Goal: Task Accomplishment & Management: Manage account settings

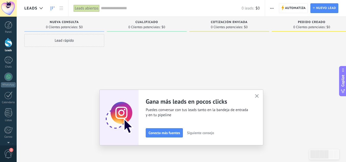
click at [61, 40] on div "Lead rápido" at bounding box center [64, 40] width 80 height 13
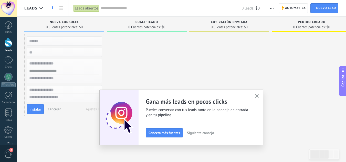
click at [257, 96] on icon "button" at bounding box center [257, 96] width 4 height 4
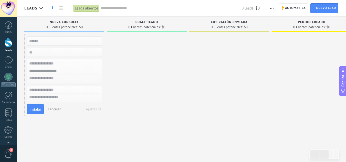
click at [143, 111] on div at bounding box center [147, 81] width 80 height 95
click at [319, 7] on span "Nuevo lead" at bounding box center [326, 8] width 20 height 9
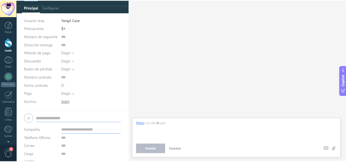
scroll to position [57, 0]
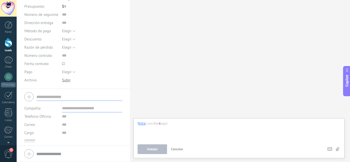
click at [221, 19] on div "Buscar Carga más Participantes: 0 Agregar usuario Bots: 0" at bounding box center [240, 81] width 220 height 162
click at [12, 51] on div "Leads" at bounding box center [8, 50] width 15 height 3
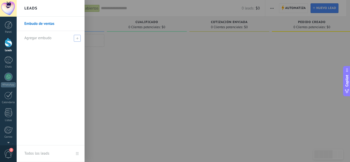
click at [51, 36] on span "Agregar embudo" at bounding box center [37, 38] width 27 height 5
click at [51, 36] on input "text" at bounding box center [48, 38] width 48 height 8
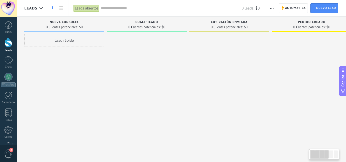
click at [73, 53] on div "Lead rápido" at bounding box center [64, 81] width 80 height 95
click at [302, 37] on div at bounding box center [311, 81] width 80 height 95
click at [41, 11] on div at bounding box center [41, 8] width 8 height 10
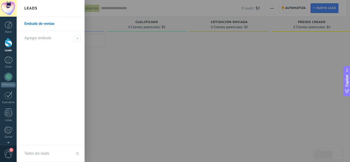
click at [41, 11] on div "Leads" at bounding box center [51, 8] width 68 height 17
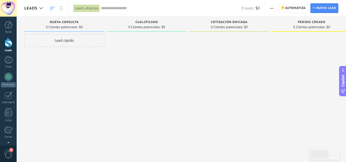
click at [40, 13] on div "Leads" at bounding box center [34, 8] width 21 height 16
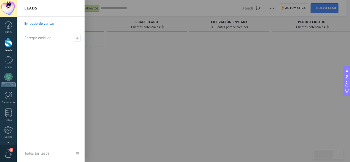
click at [40, 13] on body ".abecls-1,.abecls-2{fill-rule:evenodd}.abecls-2{fill:#fff} .abhcls-1{fill:none}…" at bounding box center [175, 81] width 350 height 162
click at [39, 22] on link "Embudo de ventas" at bounding box center [51, 24] width 55 height 14
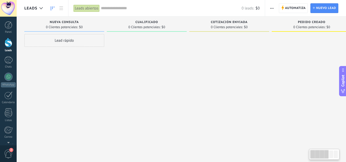
click at [320, 153] on div at bounding box center [319, 154] width 18 height 9
click at [73, 44] on div "Lead rápido" at bounding box center [64, 40] width 80 height 13
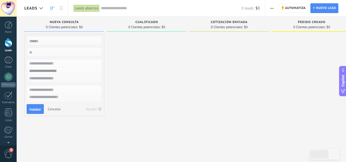
click at [135, 19] on div "Cualificado 0 Clientes potenciales: $0" at bounding box center [147, 24] width 80 height 15
click at [299, 11] on span "Automatiza" at bounding box center [295, 8] width 21 height 9
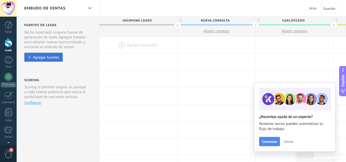
click at [39, 55] on button "Agregar fuentes" at bounding box center [43, 57] width 38 height 9
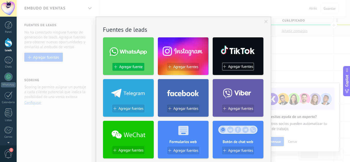
click at [134, 68] on span "Agregar fuente" at bounding box center [130, 67] width 23 height 4
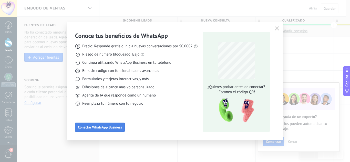
click at [104, 124] on button "Conectar WhatsApp Business" at bounding box center [100, 127] width 50 height 9
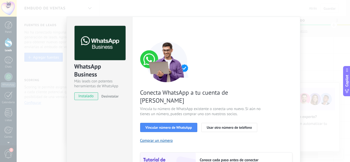
click at [276, 82] on div "Conecta WhatsApp a tu cuenta de Kommo Vincula tu número de WhatsApp existente o…" at bounding box center [216, 117] width 152 height 152
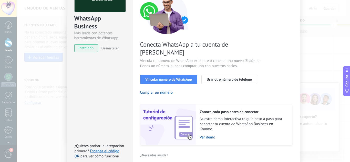
scroll to position [65, 0]
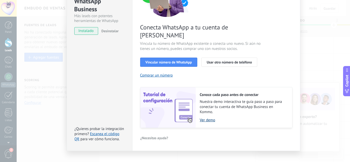
click at [205, 118] on link "Ver demo" at bounding box center [243, 120] width 87 height 5
click at [161, 60] on span "Vincular número de WhatsApp" at bounding box center [168, 62] width 46 height 4
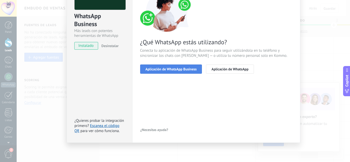
click at [167, 69] on span "Aplicación de WhatsApp Business" at bounding box center [170, 69] width 51 height 4
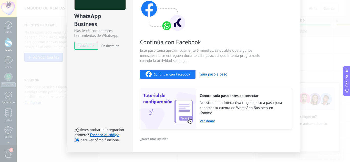
click at [177, 78] on button "Continuar con Facebook" at bounding box center [168, 74] width 56 height 9
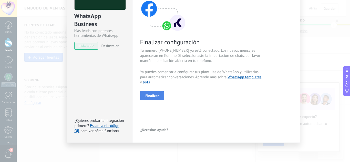
click at [157, 92] on button "Finalizar" at bounding box center [152, 95] width 24 height 9
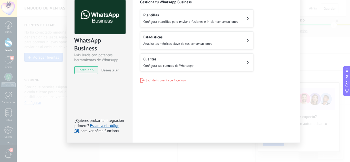
click at [203, 22] on span "Configura plantillas para enviar difusiones e iniciar conversaciones" at bounding box center [190, 21] width 95 height 4
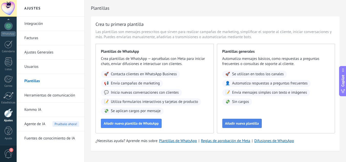
click at [243, 124] on span "Añadir nueva plantilla" at bounding box center [242, 124] width 34 height 4
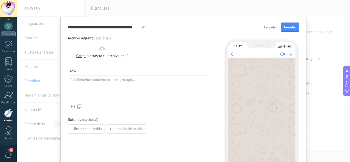
click at [203, 90] on div at bounding box center [137, 90] width 135 height 24
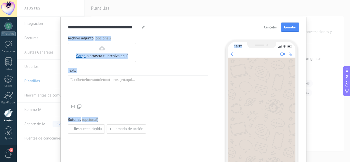
drag, startPoint x: 323, startPoint y: 32, endPoint x: 265, endPoint y: 28, distance: 58.2
click at [265, 28] on div "**********" at bounding box center [183, 81] width 333 height 162
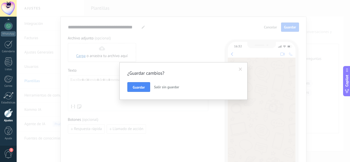
click at [265, 28] on div "¿Guardar cambios? Guardar Salir sin guardar" at bounding box center [183, 81] width 333 height 162
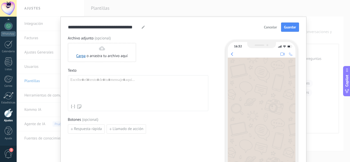
click at [264, 24] on button "Cancelar" at bounding box center [270, 27] width 18 height 8
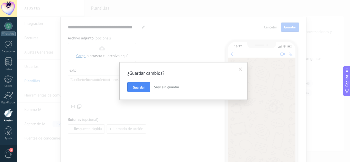
click at [161, 87] on span "Salir sin guardar" at bounding box center [166, 87] width 25 height 5
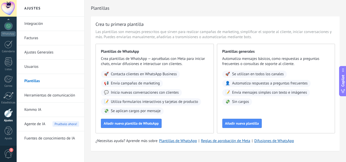
click at [32, 19] on link "Integración" at bounding box center [51, 24] width 55 height 14
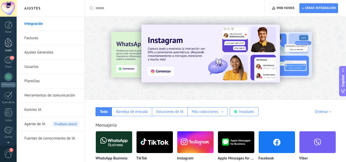
click at [5, 46] on div at bounding box center [9, 42] width 8 height 9
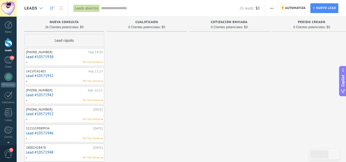
click at [43, 9] on div at bounding box center [41, 8] width 8 height 10
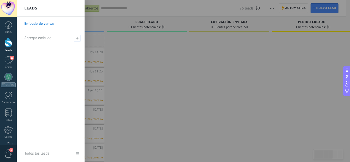
click at [47, 23] on link "Embudo de ventas" at bounding box center [51, 24] width 55 height 14
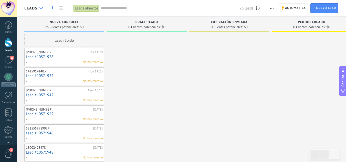
click at [41, 8] on icon at bounding box center [40, 8] width 3 height 2
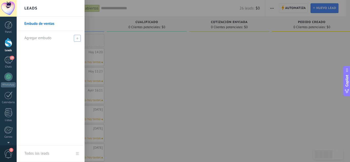
click at [41, 38] on span "Agregar embudo" at bounding box center [37, 38] width 27 height 5
click at [125, 39] on div at bounding box center [192, 81] width 350 height 162
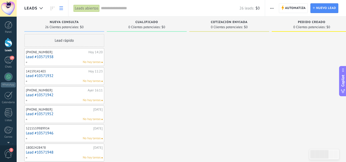
click at [63, 7] on icon at bounding box center [61, 8] width 4 height 4
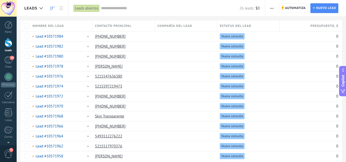
click at [53, 8] on icon at bounding box center [53, 8] width 4 height 4
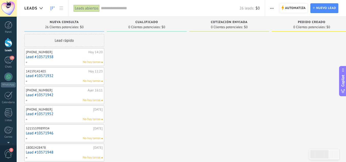
click at [11, 45] on div at bounding box center [9, 42] width 8 height 9
click at [329, 7] on span "Nuevo lead" at bounding box center [326, 8] width 20 height 9
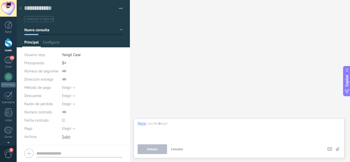
click at [20, 8] on icon at bounding box center [20, 8] width 2 height 3
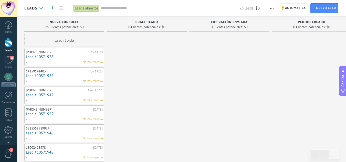
click at [44, 9] on div at bounding box center [41, 8] width 8 height 10
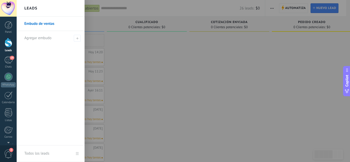
click at [75, 153] on link "Todos los leads" at bounding box center [51, 153] width 68 height 17
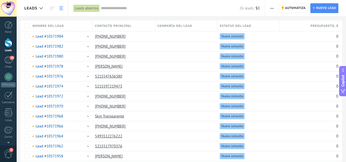
click at [273, 8] on use "button" at bounding box center [271, 8] width 3 height 1
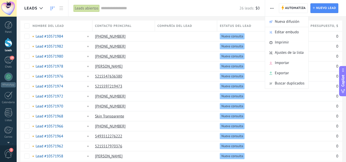
click at [51, 11] on link at bounding box center [52, 8] width 9 height 10
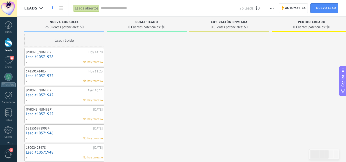
click at [8, 46] on div at bounding box center [9, 42] width 8 height 9
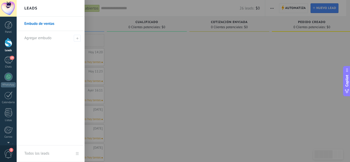
drag, startPoint x: 8, startPoint y: 46, endPoint x: 49, endPoint y: 30, distance: 44.2
click at [49, 30] on link "Embudo de ventas" at bounding box center [51, 24] width 55 height 14
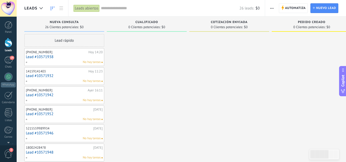
click at [52, 10] on icon at bounding box center [53, 8] width 4 height 4
click at [40, 5] on div at bounding box center [41, 8] width 8 height 10
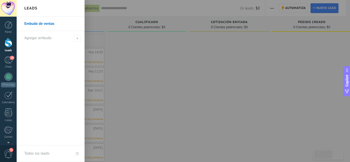
click at [44, 25] on link "Embudo de ventas" at bounding box center [51, 24] width 55 height 14
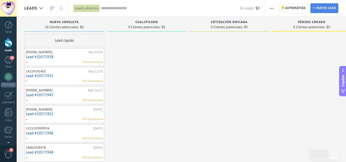
click at [328, 8] on span "Nuevo lead" at bounding box center [326, 8] width 20 height 9
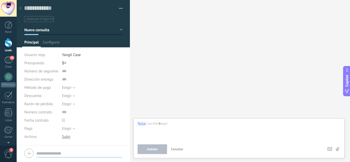
click at [19, 7] on div at bounding box center [20, 9] width 7 height 10
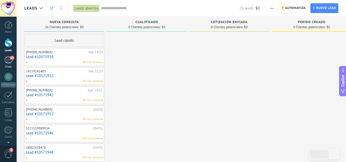
click at [10, 63] on div "19" at bounding box center [8, 59] width 8 height 7
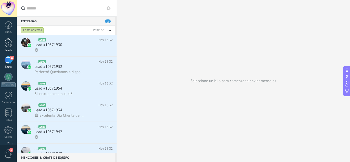
click at [10, 47] on div at bounding box center [9, 42] width 8 height 9
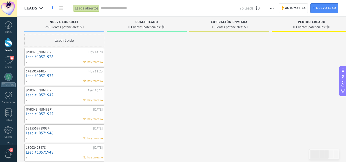
click at [30, 5] on div "Leads" at bounding box center [34, 8] width 21 height 16
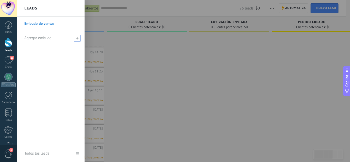
click at [36, 41] on div "Agregar embudo" at bounding box center [51, 38] width 55 height 14
click at [78, 39] on span at bounding box center [77, 38] width 5 height 4
click at [78, 38] on span at bounding box center [77, 38] width 5 height 4
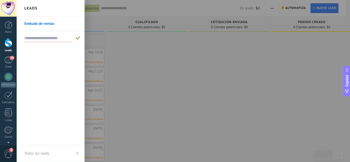
click at [78, 38] on span at bounding box center [77, 38] width 5 height 4
drag, startPoint x: 78, startPoint y: 38, endPoint x: 55, endPoint y: 38, distance: 22.8
click at [55, 38] on div at bounding box center [51, 38] width 55 height 14
click at [55, 38] on input "text" at bounding box center [48, 38] width 48 height 8
click at [51, 9] on div "Leads" at bounding box center [51, 8] width 68 height 17
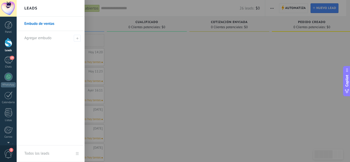
drag, startPoint x: 4, startPoint y: 43, endPoint x: 48, endPoint y: 154, distance: 118.3
click at [48, 154] on div "Todos los leads" at bounding box center [36, 153] width 25 height 14
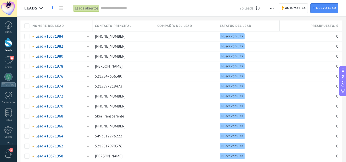
click at [51, 9] on icon at bounding box center [53, 8] width 4 height 4
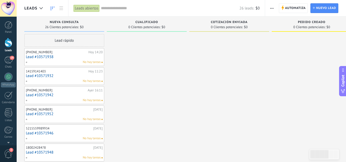
click at [270, 6] on span "button" at bounding box center [271, 8] width 3 height 10
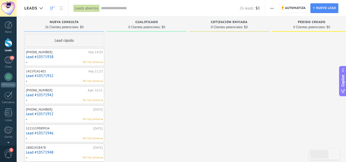
click at [112, 9] on input "text" at bounding box center [170, 8] width 138 height 5
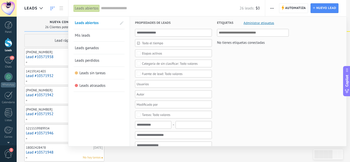
click at [89, 10] on div "Leads abiertos" at bounding box center [86, 8] width 26 height 7
click at [109, 7] on input "text" at bounding box center [170, 8] width 138 height 5
drag, startPoint x: 86, startPoint y: 4, endPoint x: 85, endPoint y: 8, distance: 4.4
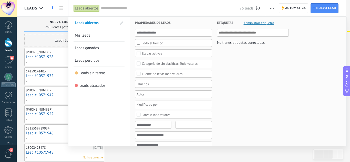
click at [85, 8] on div "Leads abiertos" at bounding box center [86, 8] width 27 height 16
click at [85, 8] on div "Leads abiertos" at bounding box center [86, 8] width 26 height 7
click at [85, 35] on span "Mis leads" at bounding box center [82, 35] width 15 height 5
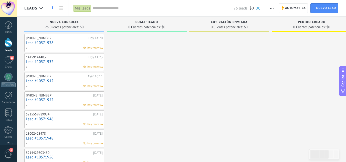
click at [85, 11] on div "Mis leads" at bounding box center [82, 8] width 18 height 7
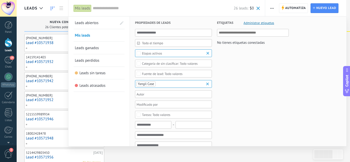
click at [259, 8] on span at bounding box center [257, 8] width 3 height 3
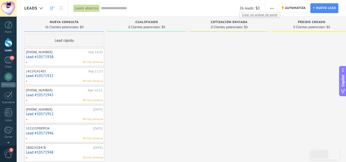
click at [246, 13] on span "Crear un widget de panel" at bounding box center [259, 14] width 40 height 5
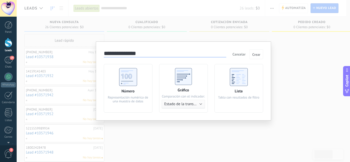
click at [287, 67] on div "**********" at bounding box center [183, 81] width 333 height 162
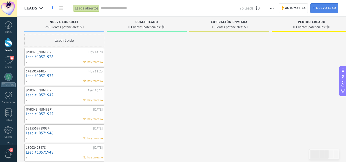
click at [318, 7] on span "Nuevo lead" at bounding box center [326, 8] width 20 height 9
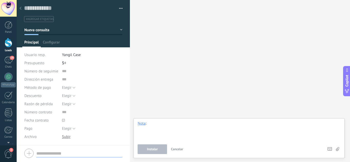
click at [176, 130] on div at bounding box center [238, 130] width 203 height 19
click at [56, 42] on span "Configurar" at bounding box center [51, 43] width 17 height 7
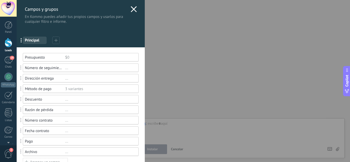
click at [131, 9] on use at bounding box center [133, 9] width 6 height 6
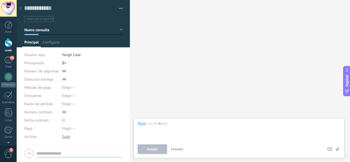
click at [10, 48] on link "Leads" at bounding box center [8, 45] width 17 height 14
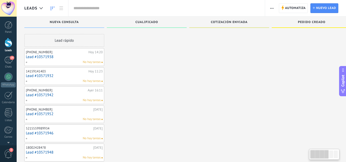
click at [10, 48] on link "Leads" at bounding box center [8, 45] width 17 height 14
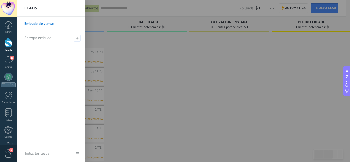
click at [49, 22] on link "Embudo de ventas" at bounding box center [51, 24] width 55 height 14
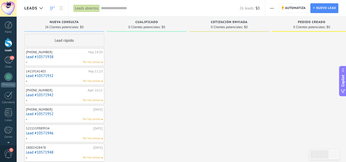
click at [62, 40] on div "Lead rápido" at bounding box center [64, 40] width 80 height 13
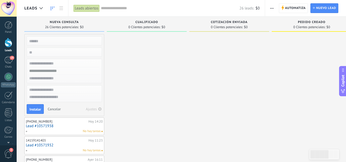
click at [58, 110] on span "Cancelar" at bounding box center [54, 109] width 13 height 5
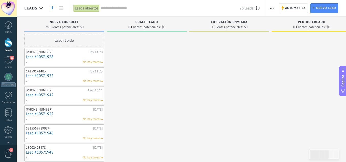
click at [139, 20] on div "Cualificado 0 Clientes potenciales: $0" at bounding box center [147, 24] width 80 height 15
click at [37, 5] on div at bounding box center [41, 8] width 8 height 10
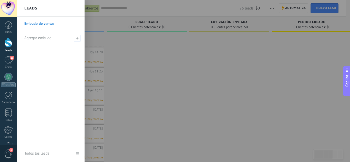
click at [79, 152] on link "Todos los leads" at bounding box center [51, 153] width 68 height 17
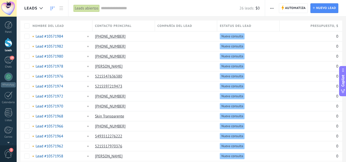
click at [53, 11] on link at bounding box center [52, 8] width 9 height 10
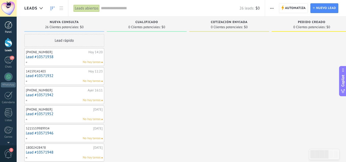
click at [9, 27] on div at bounding box center [9, 25] width 8 height 8
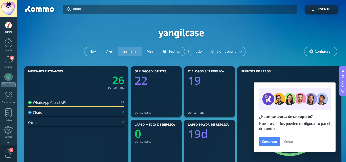
click at [289, 143] on span "Cerrar" at bounding box center [288, 142] width 9 height 4
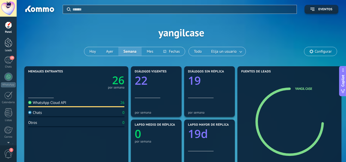
click at [7, 40] on div at bounding box center [9, 42] width 8 height 9
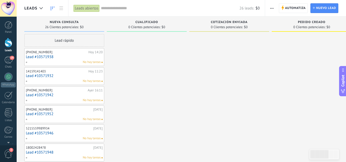
click at [141, 21] on span "Cualificado" at bounding box center [146, 22] width 23 height 4
click at [297, 8] on span "Automatiza" at bounding box center [295, 8] width 21 height 9
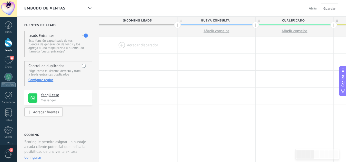
click at [51, 109] on button "Agregar fuentes" at bounding box center [43, 111] width 38 height 9
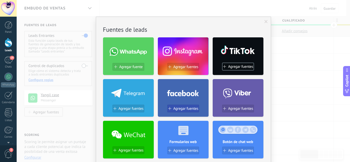
click at [185, 109] on span "Agregar fuentes" at bounding box center [185, 108] width 25 height 4
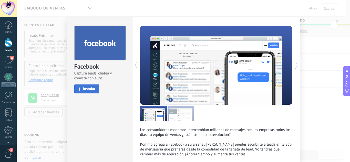
click at [83, 89] on span "Instalar" at bounding box center [89, 89] width 13 height 4
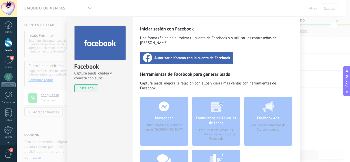
click at [221, 55] on span "Autorizar a Kommo con la cuenta de Facebook" at bounding box center [192, 57] width 76 height 5
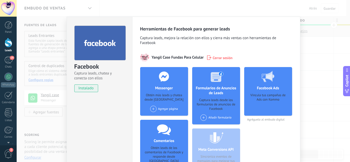
click at [154, 107] on span at bounding box center [153, 109] width 6 height 6
click at [160, 119] on div "Yangil" at bounding box center [166, 118] width 34 height 11
click at [281, 131] on div "Facebook Ads Vincula tus campañas de Ads con Kommo Agréguelo al embudo digital" at bounding box center [268, 124] width 48 height 114
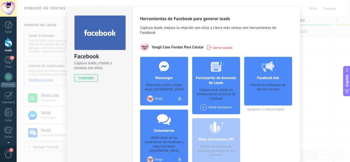
scroll to position [20, 0]
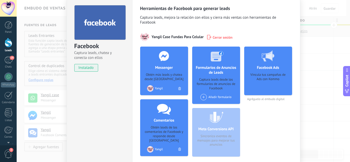
click at [202, 98] on span at bounding box center [203, 97] width 6 height 6
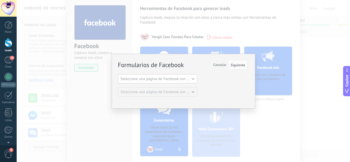
click at [196, 80] on span "Seleccione una página de Facebook con formas" at bounding box center [158, 79] width 77 height 5
click at [173, 82] on div "Formularios de Facebook Siguiente Cancelar Seleccione una página de Facebook co…" at bounding box center [182, 78] width 129 height 36
click at [173, 82] on button "Seleccione una página de Facebook con formas" at bounding box center [157, 78] width 79 height 9
click at [173, 84] on li "Yangil" at bounding box center [156, 87] width 82 height 9
drag, startPoint x: 232, startPoint y: 63, endPoint x: 291, endPoint y: 81, distance: 61.8
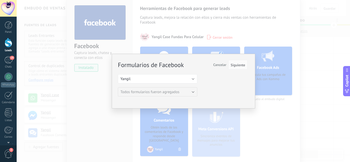
click at [291, 81] on div "Formularios de Facebook Siguiente Cancelar Seleccione una página de Facebook co…" at bounding box center [183, 81] width 333 height 162
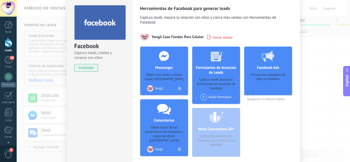
click at [204, 94] on span at bounding box center [203, 97] width 6 height 6
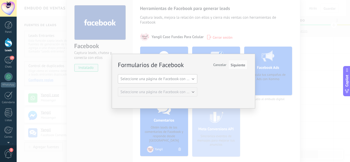
click at [180, 79] on span "Seleccione una página de Facebook con formas" at bounding box center [158, 79] width 77 height 5
click at [124, 87] on span "Yangil" at bounding box center [155, 87] width 81 height 5
click at [236, 62] on button "Siguiente" at bounding box center [237, 65] width 19 height 10
drag, startPoint x: 236, startPoint y: 62, endPoint x: 236, endPoint y: 67, distance: 4.1
click at [236, 67] on button "Siguiente" at bounding box center [237, 65] width 19 height 10
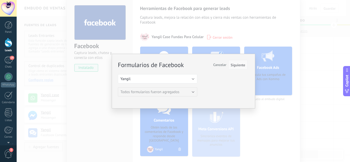
click at [236, 67] on span "Siguiente" at bounding box center [237, 65] width 15 height 4
drag, startPoint x: 236, startPoint y: 67, endPoint x: 293, endPoint y: 100, distance: 65.7
click at [293, 100] on div "Formularios de Facebook Siguiente Cancelar Seleccione una página de Facebook co…" at bounding box center [183, 81] width 333 height 162
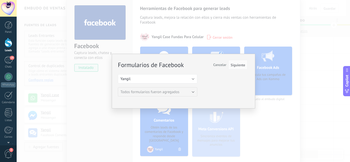
click at [293, 100] on div "Formularios de Facebook Siguiente Cancelar Seleccione una página de Facebook co…" at bounding box center [183, 81] width 333 height 162
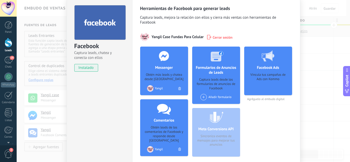
click at [30, 80] on div "Facebook Captura leads, chatea y conecta con ellos instalado Desinstalar Herram…" at bounding box center [183, 81] width 333 height 162
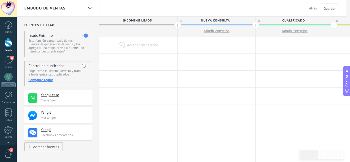
scroll to position [0, 0]
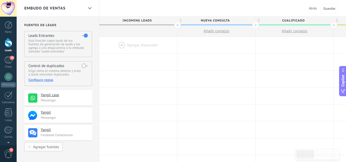
click at [42, 147] on div "Agregar fuentes" at bounding box center [46, 147] width 26 height 4
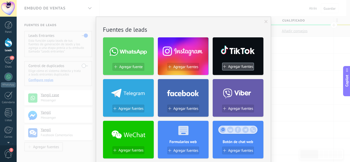
click at [238, 65] on span "Agregar fuentes" at bounding box center [240, 66] width 25 height 4
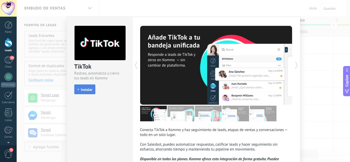
click at [82, 85] on button "Instalar" at bounding box center [84, 89] width 21 height 10
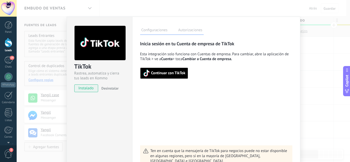
click at [167, 77] on button "Continuar con TikTok" at bounding box center [164, 73] width 48 height 11
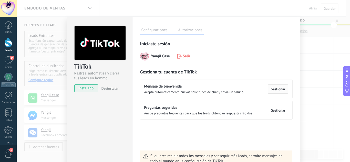
click at [274, 91] on span "Gestionar" at bounding box center [277, 89] width 15 height 4
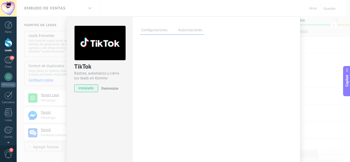
click at [88, 84] on div "TikTok Rastrea, automatiza y cierra tus leads en Kommo instalado Desinstalar" at bounding box center [99, 56] width 65 height 79
click at [84, 88] on span "instalado" at bounding box center [85, 88] width 23 height 8
click at [325, 92] on div "TikTok Rastrea, automatiza y cierra tus leads en Kommo instalado Desinstalar Co…" at bounding box center [183, 81] width 333 height 162
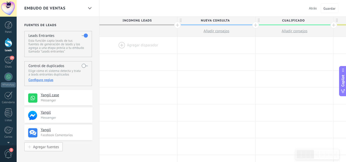
click at [52, 146] on div "Agregar fuentes" at bounding box center [46, 147] width 26 height 4
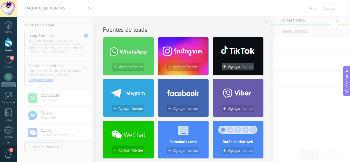
click at [238, 64] on span "Agregar fuentes" at bounding box center [240, 66] width 25 height 4
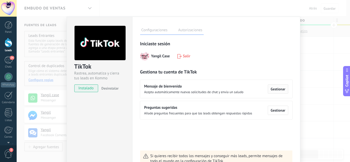
click at [274, 92] on button "Gestionar" at bounding box center [277, 88] width 20 height 9
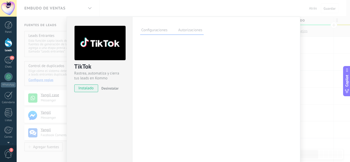
click at [166, 69] on div "Configuraciones Autorizaciones Esta pestaña registra a los usuarios que han con…" at bounding box center [216, 93] width 168 height 152
click at [184, 32] on label "Autorizaciones" at bounding box center [190, 30] width 27 height 7
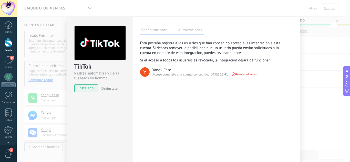
click at [162, 33] on label "Configuraciones" at bounding box center [154, 30] width 29 height 7
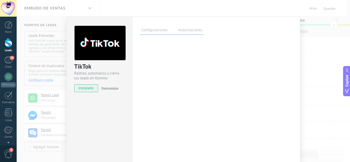
click at [88, 89] on span "instalado" at bounding box center [85, 88] width 23 height 8
click at [190, 97] on div "Configuraciones Autorizaciones Esta pestaña registra a los usuarios que han con…" at bounding box center [216, 93] width 168 height 152
click at [319, 89] on div "TikTok Rastrea, automatiza y cierra tus leads en Kommo instalado Desinstalar Co…" at bounding box center [183, 81] width 333 height 162
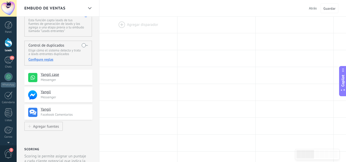
scroll to position [31, 0]
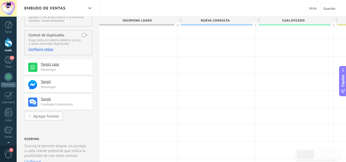
click at [47, 118] on div "Agregar fuentes" at bounding box center [46, 116] width 26 height 4
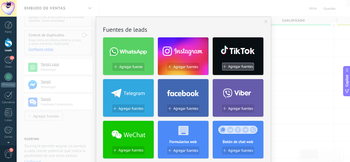
click at [245, 67] on span "Agregar fuentes" at bounding box center [240, 66] width 25 height 4
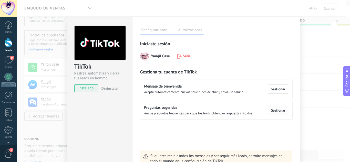
click at [277, 111] on span "Gestionar" at bounding box center [277, 110] width 15 height 4
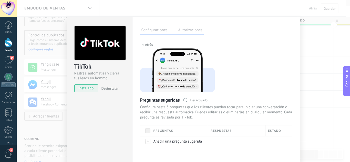
click at [143, 42] on button "< Atrás" at bounding box center [147, 45] width 15 height 8
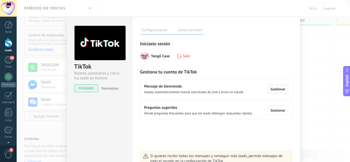
click at [279, 88] on span "Gestionar" at bounding box center [277, 89] width 15 height 4
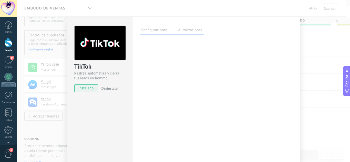
click at [279, 88] on div "Configuraciones Autorizaciones Esta pestaña registra a los usuarios que han con…" at bounding box center [216, 93] width 168 height 152
click at [147, 75] on div "Configuraciones Autorizaciones Esta pestaña registra a los usuarios que han con…" at bounding box center [216, 93] width 168 height 152
drag, startPoint x: 147, startPoint y: 75, endPoint x: 158, endPoint y: 128, distance: 53.8
click at [158, 128] on div "Configuraciones Autorizaciones Esta pestaña registra a los usuarios que han con…" at bounding box center [216, 93] width 168 height 152
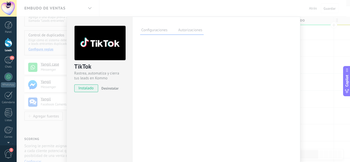
click at [158, 128] on div "Configuraciones Autorizaciones Esta pestaña registra a los usuarios que han con…" at bounding box center [216, 93] width 168 height 152
click at [159, 128] on div "Configuraciones Autorizaciones Esta pestaña registra a los usuarios que han con…" at bounding box center [216, 93] width 168 height 152
click at [36, 91] on div "TikTok Rastrea, automatiza y cierra tus leads en Kommo instalado Desinstalar Co…" at bounding box center [183, 81] width 333 height 162
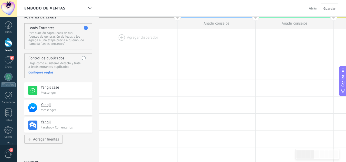
scroll to position [0, 0]
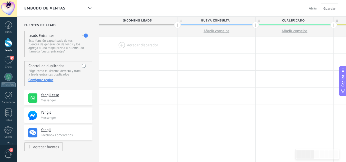
click at [76, 37] on div "Leads Entrantes Esta función capta leads de tus fuentes de generación de leads …" at bounding box center [58, 44] width 68 height 26
click at [52, 38] on div "Leads Entrantes Esta función capta leads de tus fuentes de generación de leads …" at bounding box center [58, 44] width 68 height 26
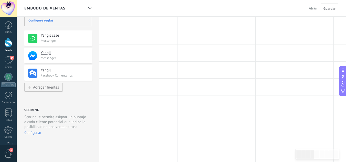
scroll to position [41, 0]
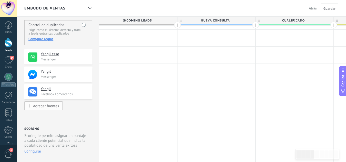
click at [54, 106] on div "Agregar fuentes" at bounding box center [46, 106] width 26 height 4
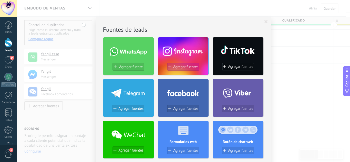
click at [191, 67] on span "Agregar fuentes" at bounding box center [185, 67] width 25 height 4
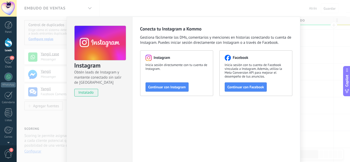
click at [167, 113] on div "Conecta tu Instagram a Kommo Gestiona fácilmente los DMs, comentarios y mencion…" at bounding box center [216, 93] width 168 height 152
click at [183, 88] on span "Continuar con Instagram" at bounding box center [166, 87] width 37 height 4
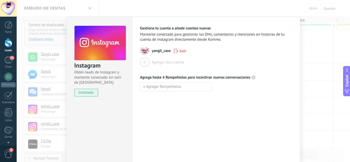
click at [150, 106] on div "Gestiona tu cuenta o añade cuentas nuevas Mantente conectado para gestionar los…" at bounding box center [216, 93] width 168 height 152
click at [310, 102] on div "Instagram Obtén leads de Instagram y mantente conectado sin salir de Kommo inst…" at bounding box center [183, 81] width 333 height 162
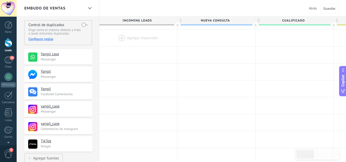
click at [119, 36] on div at bounding box center [138, 38] width 78 height 17
click at [145, 41] on div at bounding box center [138, 38] width 78 height 17
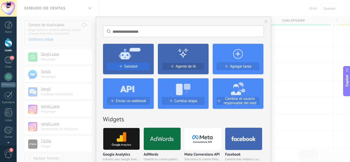
click at [132, 69] on button "Salesbot" at bounding box center [128, 66] width 42 height 8
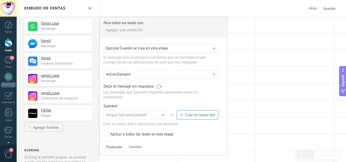
scroll to position [82, 0]
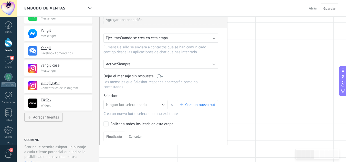
click at [208, 39] on div "Ejecutar: Cuando se crea en esta etapa" at bounding box center [159, 38] width 106 height 5
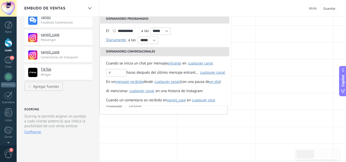
scroll to position [0, 0]
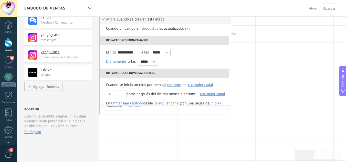
click at [238, 29] on div at bounding box center [216, 34] width 78 height 17
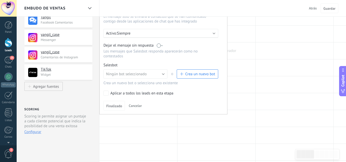
click at [243, 46] on div at bounding box center [216, 50] width 78 height 17
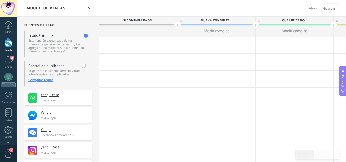
click at [112, 77] on div at bounding box center [138, 79] width 78 height 17
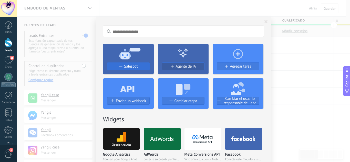
click at [126, 66] on span "Salesbot" at bounding box center [131, 66] width 14 height 4
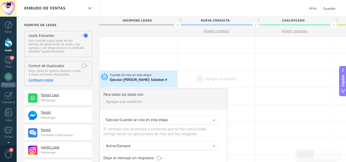
click at [235, 76] on div at bounding box center [216, 79] width 78 height 17
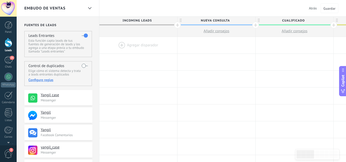
click at [116, 50] on div at bounding box center [138, 45] width 78 height 17
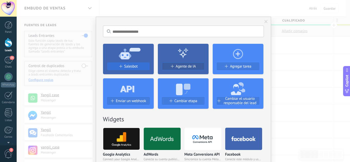
click at [134, 65] on span "Salesbot" at bounding box center [131, 66] width 14 height 4
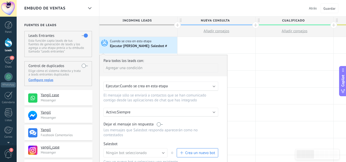
click at [162, 70] on div "Agregar una condición" at bounding box center [160, 67] width 115 height 9
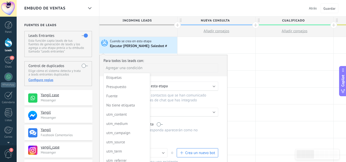
click at [180, 84] on div at bounding box center [163, 124] width 127 height 138
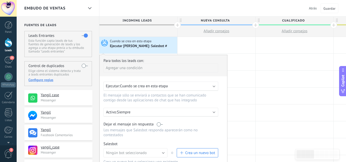
click at [203, 85] on div "Ejecutar: Cuando se crea en esta etapa" at bounding box center [159, 86] width 106 height 5
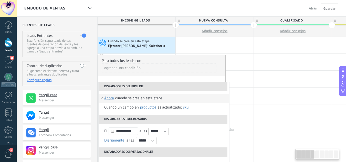
drag, startPoint x: 231, startPoint y: 108, endPoint x: 229, endPoint y: 127, distance: 19.0
click at [229, 127] on div "**********" at bounding box center [163, 133] width 131 height 103
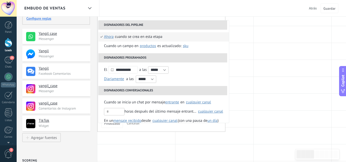
click at [148, 18] on div "**********" at bounding box center [161, 62] width 128 height 138
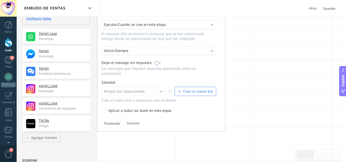
click at [158, 64] on label at bounding box center [158, 62] width 6 height 5
click at [198, 89] on span "Crea un nuevo bot" at bounding box center [198, 91] width 30 height 5
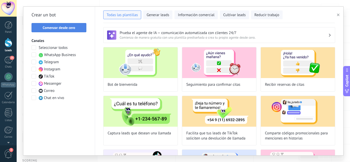
click at [68, 26] on span "Comenzar desde cero" at bounding box center [59, 28] width 32 height 4
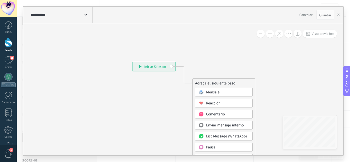
click at [199, 90] on div "Mensaje" at bounding box center [224, 92] width 58 height 9
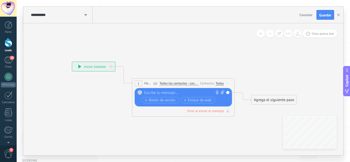
click at [138, 91] on rect at bounding box center [139, 92] width 5 height 5
click at [87, 66] on div "**********" at bounding box center [93, 66] width 43 height 9
click at [76, 66] on div "**********" at bounding box center [93, 66] width 43 height 9
click at [302, 17] on span "Cancelar" at bounding box center [305, 15] width 13 height 5
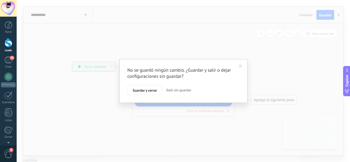
click at [188, 90] on span "Salir sin guardar" at bounding box center [178, 90] width 25 height 5
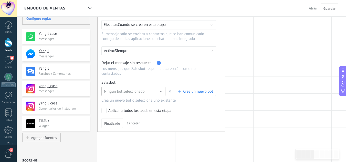
click at [158, 90] on button "Ningún bot seleccionado" at bounding box center [133, 91] width 64 height 9
click at [178, 90] on span "button" at bounding box center [179, 91] width 3 height 3
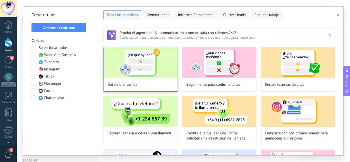
click at [139, 59] on img at bounding box center [140, 62] width 74 height 31
type input "**********"
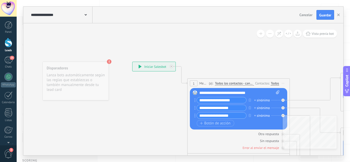
click at [86, 16] on span at bounding box center [85, 14] width 2 height 5
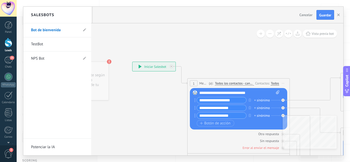
click at [82, 29] on li "Bot de bienvenida" at bounding box center [57, 30] width 68 height 14
click at [85, 29] on li "Bot de bienvenida" at bounding box center [57, 30] width 68 height 14
click at [85, 29] on icon at bounding box center [84, 29] width 3 height 3
click at [85, 58] on use at bounding box center [84, 58] width 3 height 3
click at [110, 32] on div at bounding box center [183, 81] width 320 height 149
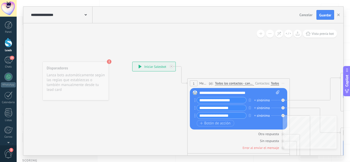
click at [88, 19] on div "**********" at bounding box center [61, 15] width 63 height 16
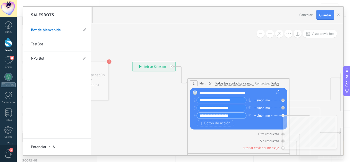
click at [88, 19] on div "Salesbots" at bounding box center [57, 15] width 68 height 17
click at [126, 43] on div at bounding box center [183, 81] width 320 height 149
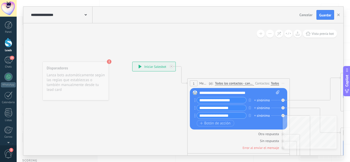
click at [195, 92] on rect at bounding box center [194, 92] width 5 height 5
click at [318, 32] on span "Vista previa bot" at bounding box center [322, 33] width 22 height 4
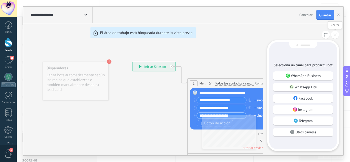
click at [336, 34] on button at bounding box center [335, 35] width 8 height 8
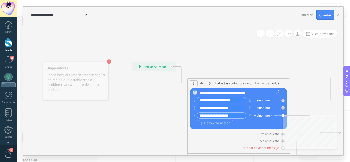
click at [336, 14] on button "button" at bounding box center [338, 15] width 8 height 10
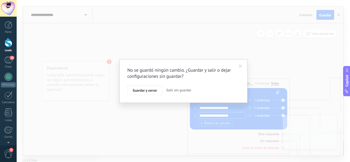
click at [178, 88] on button "Salir sin guardar" at bounding box center [178, 90] width 29 height 10
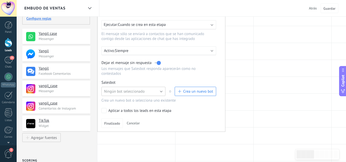
click at [158, 91] on button "Ningún bot seleccionado" at bounding box center [133, 91] width 64 height 9
click at [123, 102] on span "TestBot" at bounding box center [130, 100] width 65 height 5
click at [198, 87] on button "Crea un nuevo bot" at bounding box center [194, 91] width 41 height 9
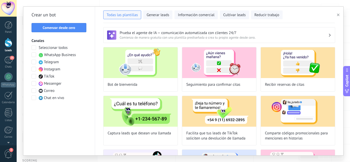
click at [331, 32] on div "Prueba el agente de IA — comunicación automatizada con clientes 24/7 Comienza d…" at bounding box center [219, 35] width 232 height 16
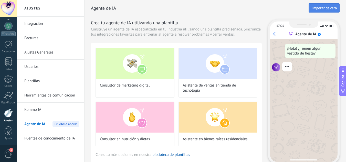
click at [313, 4] on button "Empezar de cero" at bounding box center [323, 7] width 31 height 9
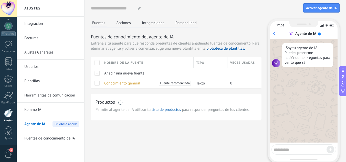
click at [136, 135] on div "Fuentes Acciones Integraciones Personalidad Fuentes de conocimiento del agente …" at bounding box center [215, 98] width 248 height 158
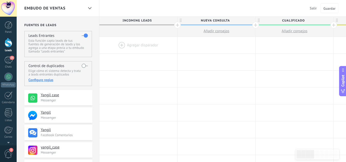
click at [148, 48] on div at bounding box center [138, 45] width 78 height 17
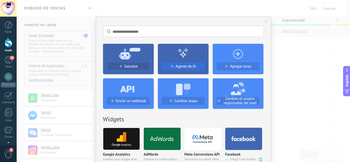
click at [187, 67] on span "Agente de IA" at bounding box center [186, 66] width 20 height 4
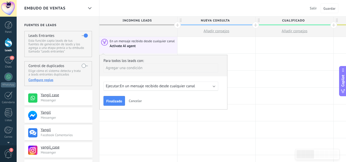
click at [178, 88] on span "En un mensaje recibido desde cualquier canal" at bounding box center [157, 86] width 75 height 5
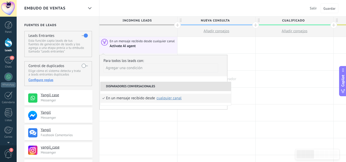
click at [249, 76] on div at bounding box center [216, 79] width 78 height 17
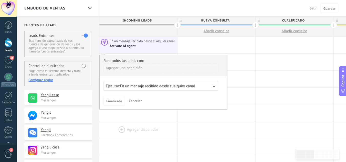
click at [149, 134] on div at bounding box center [138, 129] width 78 height 17
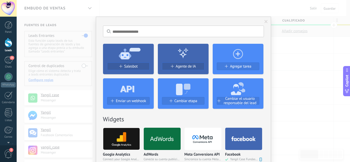
click at [136, 64] on button "Salesbot" at bounding box center [128, 66] width 42 height 8
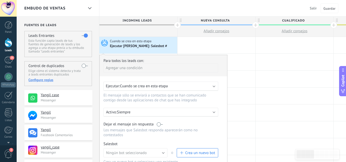
click at [160, 122] on label at bounding box center [160, 124] width 6 height 5
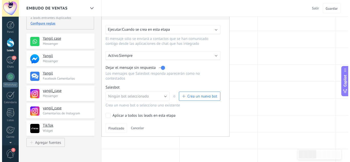
scroll to position [61, 0]
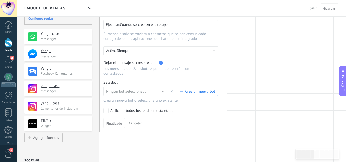
click at [182, 91] on span "button" at bounding box center [181, 91] width 3 height 3
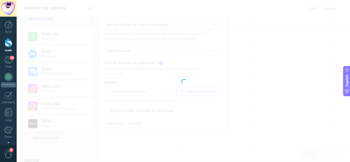
type input "**********"
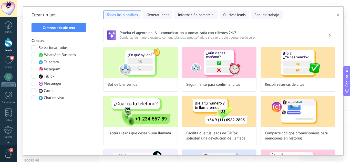
click at [33, 46] on span at bounding box center [33, 47] width 5 height 5
click at [50, 30] on button "Comenzar desde cero" at bounding box center [58, 27] width 55 height 9
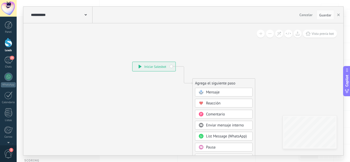
click at [85, 14] on span at bounding box center [85, 14] width 2 height 5
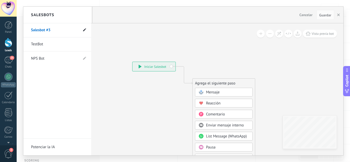
click at [86, 31] on icon at bounding box center [84, 29] width 3 height 3
drag, startPoint x: 50, startPoint y: 27, endPoint x: 4, endPoint y: 26, distance: 45.8
click at [4, 26] on body ".abecls-1,.abecls-2{fill-rule:evenodd}.abecls-2{fill:#fff} .abhcls-1{fill:none}…" at bounding box center [175, 20] width 350 height 162
type input "******"
click at [86, 30] on icon at bounding box center [84, 30] width 6 height 3
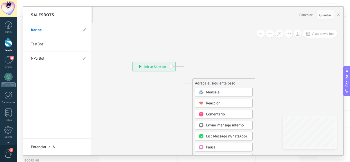
type input "******"
click at [287, 74] on div at bounding box center [183, 81] width 320 height 149
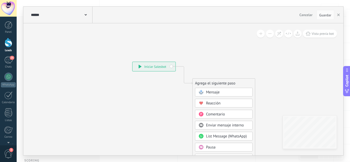
click at [254, 113] on div "Agrega el siguiente paso Mensaje Mensaje Mensaje Reacción Comentario Enviar men…" at bounding box center [223, 162] width 63 height 169
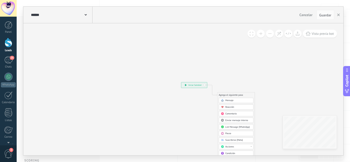
click at [236, 98] on div "Mensaje" at bounding box center [236, 100] width 35 height 5
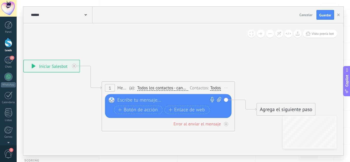
click at [150, 101] on div at bounding box center [166, 100] width 99 height 7
click at [127, 111] on span "Botón de acción" at bounding box center [138, 109] width 40 height 5
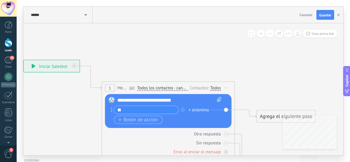
type input "*"
type input "**********"
click at [272, 115] on div "Agrega el siguiente paso" at bounding box center [285, 116] width 58 height 11
click at [272, 115] on div "Agrega el siguiente paso" at bounding box center [296, 116] width 81 height 11
click at [146, 122] on span "Botón de acción" at bounding box center [138, 119] width 40 height 5
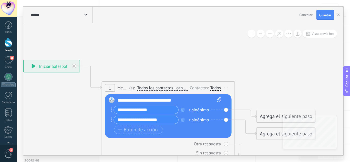
click at [135, 119] on input "**********" at bounding box center [146, 120] width 64 height 8
type input "**********"
click at [133, 108] on input "**********" at bounding box center [146, 110] width 64 height 8
type input "**********"
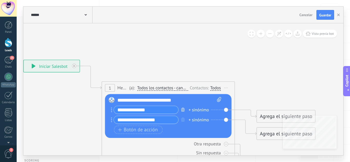
click at [181, 110] on icon "button" at bounding box center [182, 109] width 3 height 4
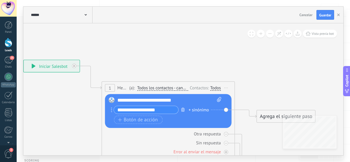
click at [181, 110] on icon "button" at bounding box center [182, 109] width 3 height 4
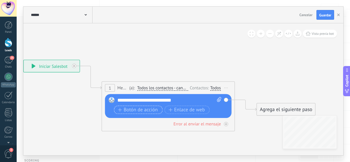
click at [136, 108] on span "Botón de acción" at bounding box center [138, 109] width 40 height 5
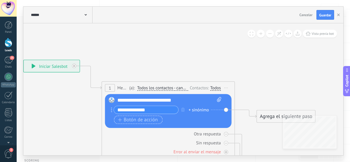
type input "**********"
click at [136, 118] on span "Botón de acción" at bounding box center [138, 119] width 40 height 5
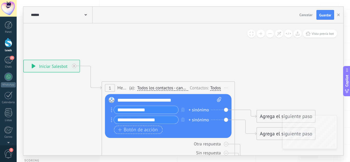
type input "**********"
click at [127, 129] on span "Botón de acción" at bounding box center [138, 129] width 40 height 5
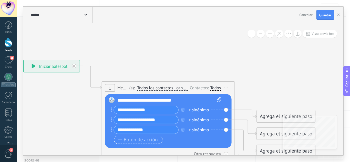
type input "**********"
click at [127, 140] on span "Botón de acción" at bounding box center [138, 139] width 40 height 5
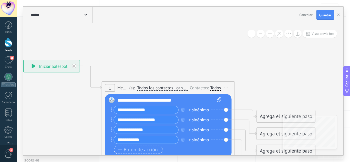
type input "**********"
click at [136, 152] on span "Botón de acción" at bounding box center [138, 149] width 40 height 5
type input "**********"
click at [192, 138] on div "+ sinónimo" at bounding box center [198, 139] width 20 height 7
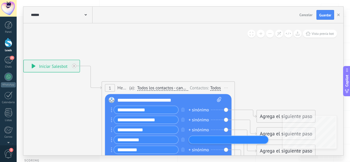
click at [195, 131] on div "+ sinónimo" at bounding box center [198, 129] width 20 height 7
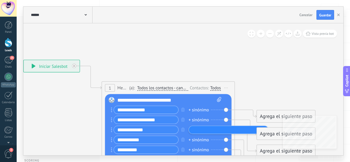
click at [269, 136] on div "Agrega el siguiente paso" at bounding box center [285, 133] width 58 height 11
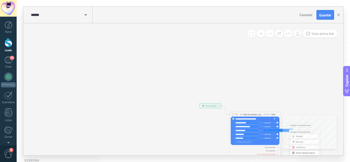
click at [321, 69] on icon at bounding box center [251, 135] width 232 height 193
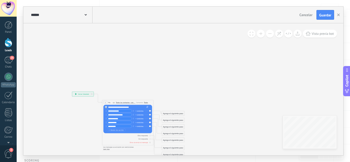
drag, startPoint x: 321, startPoint y: 69, endPoint x: 198, endPoint y: 38, distance: 127.1
click at [198, 38] on icon at bounding box center [124, 124] width 232 height 193
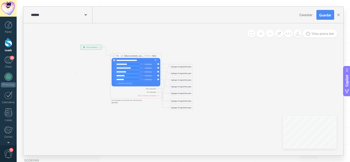
drag, startPoint x: 221, startPoint y: 108, endPoint x: 225, endPoint y: 81, distance: 27.2
click at [225, 81] on icon at bounding box center [132, 77] width 232 height 193
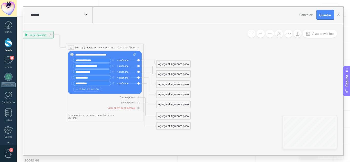
drag, startPoint x: 46, startPoint y: 120, endPoint x: 67, endPoint y: 127, distance: 22.9
click at [67, 127] on icon at bounding box center [99, 80] width 350 height 292
click at [81, 90] on span "Botón de acción" at bounding box center [86, 89] width 23 height 3
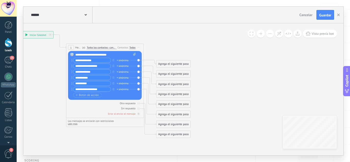
click at [163, 64] on div "Agrega el siguiente paso" at bounding box center [173, 64] width 34 height 6
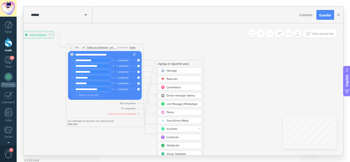
click at [199, 129] on div at bounding box center [199, 128] width 2 height 1
click at [213, 126] on icon at bounding box center [99, 84] width 350 height 300
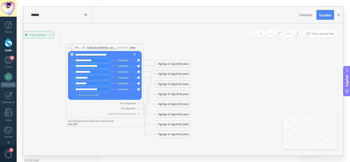
click at [161, 62] on div "Agrega el siguiente paso" at bounding box center [173, 64] width 34 height 6
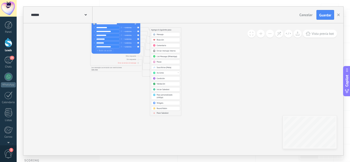
drag, startPoint x: 217, startPoint y: 124, endPoint x: 209, endPoint y: 90, distance: 34.2
click at [209, 90] on icon at bounding box center [112, 43] width 232 height 199
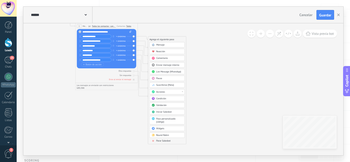
drag, startPoint x: 209, startPoint y: 90, endPoint x: 220, endPoint y: 113, distance: 24.9
click at [220, 113] on icon at bounding box center [101, 56] width 282 height 242
click at [159, 59] on span "Comentario" at bounding box center [162, 58] width 12 height 3
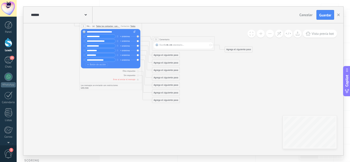
type input "**********"
click at [163, 40] on span "Comentario" at bounding box center [164, 39] width 10 height 3
click at [189, 70] on icon at bounding box center [142, 60] width 355 height 250
click at [138, 36] on div at bounding box center [138, 36] width 2 height 2
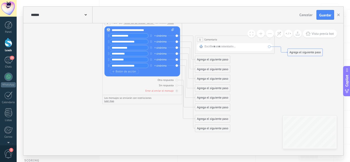
click at [276, 47] on icon at bounding box center [280, 50] width 13 height 6
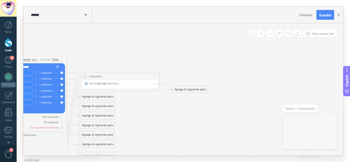
click at [84, 77] on span "3" at bounding box center [85, 76] width 2 height 3
drag, startPoint x: 84, startPoint y: 77, endPoint x: 72, endPoint y: 49, distance: 30.7
click at [72, 49] on icon at bounding box center [67, 105] width 452 height 325
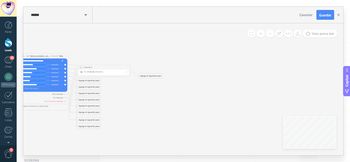
click at [142, 76] on div "Agrega el siguiente paso" at bounding box center [150, 76] width 23 height 4
click at [134, 50] on icon at bounding box center [69, 87] width 301 height 216
click at [83, 66] on div "**********" at bounding box center [103, 67] width 53 height 5
drag, startPoint x: 83, startPoint y: 66, endPoint x: 77, endPoint y: 41, distance: 26.3
click at [77, 41] on icon at bounding box center [69, 87] width 301 height 216
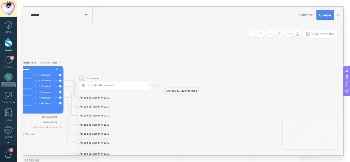
click at [83, 78] on div "3" at bounding box center [82, 79] width 6 height 4
click at [86, 84] on span at bounding box center [83, 85] width 6 height 3
drag, startPoint x: 90, startPoint y: 92, endPoint x: 126, endPoint y: 74, distance: 40.8
click at [148, 85] on div at bounding box center [115, 85] width 72 height 7
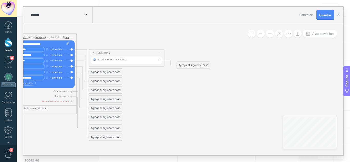
drag, startPoint x: 154, startPoint y: 85, endPoint x: 179, endPoint y: 77, distance: 26.5
click at [179, 77] on icon at bounding box center [77, 81] width 429 height 308
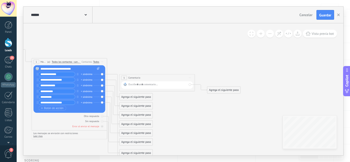
drag, startPoint x: 179, startPoint y: 77, endPoint x: 206, endPoint y: 95, distance: 32.1
click at [206, 95] on icon at bounding box center [107, 106] width 429 height 308
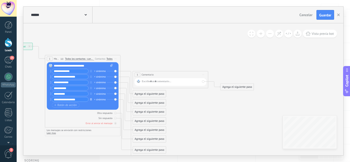
click at [90, 100] on icon "button" at bounding box center [91, 99] width 2 height 2
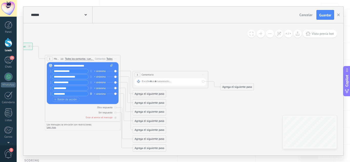
click at [91, 91] on button "button" at bounding box center [91, 93] width 4 height 5
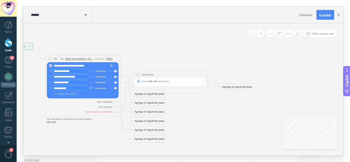
click at [91, 86] on button "button" at bounding box center [91, 87] width 4 height 5
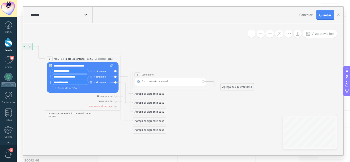
click at [91, 81] on button "button" at bounding box center [91, 82] width 4 height 5
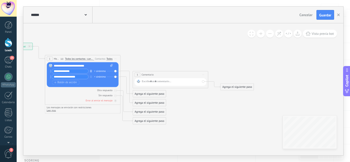
click at [91, 73] on button "button" at bounding box center [91, 71] width 4 height 5
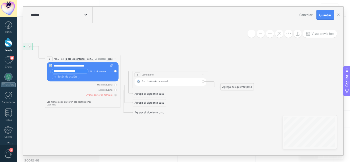
click at [91, 73] on button "button" at bounding box center [91, 71] width 4 height 5
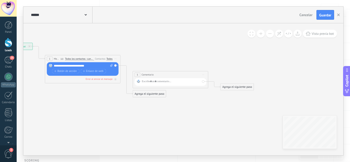
click at [112, 112] on icon at bounding box center [120, 103] width 429 height 308
click at [115, 66] on div "Reemplazar Quitar Convertir a mensaje de voz Arrastre la imagen aquí para adjun…" at bounding box center [83, 69] width 72 height 14
click at [110, 65] on icon at bounding box center [111, 65] width 3 height 3
click input "Subir" at bounding box center [0, 0] width 0 height 0
click at [115, 66] on div "Reemplazar Quitar Convertir a mensaje de voz Arrastre la imagen aquí para adjun…" at bounding box center [83, 69] width 72 height 14
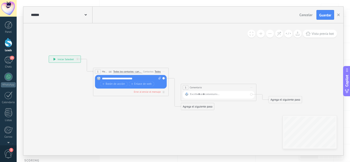
drag, startPoint x: 81, startPoint y: 92, endPoint x: 129, endPoint y: 103, distance: 48.8
click at [129, 103] on icon at bounding box center [168, 115] width 429 height 308
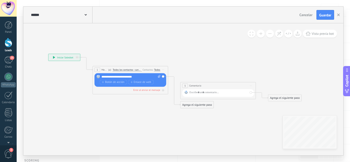
click at [187, 84] on div "3" at bounding box center [185, 86] width 6 height 4
click at [259, 92] on icon at bounding box center [261, 95] width 12 height 6
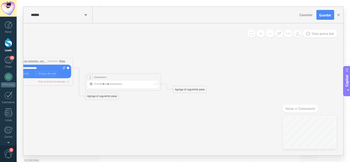
click at [170, 116] on icon at bounding box center [73, 105] width 429 height 308
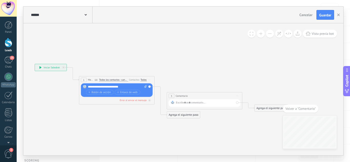
drag, startPoint x: 139, startPoint y: 64, endPoint x: 220, endPoint y: 83, distance: 83.5
click at [220, 83] on icon at bounding box center [154, 124] width 429 height 308
click at [149, 81] on span "Iniciar vista previa aquí Cambiar nombre Duplicar Borrar" at bounding box center [149, 79] width 6 height 5
click at [157, 102] on div "Borrar" at bounding box center [166, 104] width 37 height 6
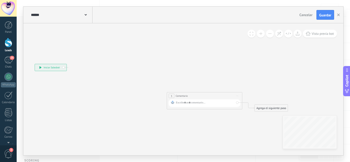
click at [181, 95] on span "Comentario" at bounding box center [181, 96] width 12 height 4
click at [169, 94] on div "3" at bounding box center [171, 96] width 6 height 4
click at [251, 108] on icon at bounding box center [248, 106] width 12 height 6
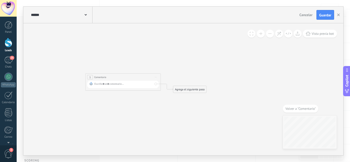
drag, startPoint x: 192, startPoint y: 90, endPoint x: 136, endPoint y: 119, distance: 62.5
click at [136, 119] on icon at bounding box center [73, 105] width 429 height 308
drag, startPoint x: 121, startPoint y: 79, endPoint x: 166, endPoint y: 110, distance: 54.8
click at [166, 110] on div "**********" at bounding box center [152, 110] width 75 height 7
click at [305, 15] on span "Cancelar" at bounding box center [305, 15] width 13 height 5
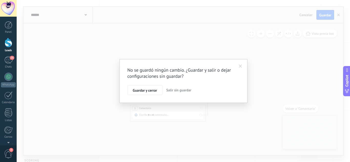
click at [172, 88] on span "Salir sin guardar" at bounding box center [178, 90] width 25 height 5
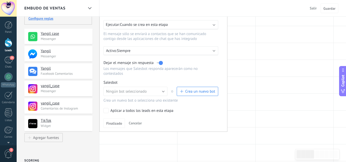
click at [206, 94] on button "Crea un nuevo bot" at bounding box center [197, 91] width 41 height 9
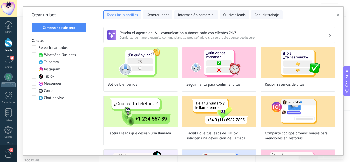
click at [35, 48] on span at bounding box center [33, 47] width 5 height 5
click at [35, 92] on span at bounding box center [33, 90] width 5 height 5
click at [52, 29] on span "Comenzar desde cero" at bounding box center [59, 28] width 32 height 4
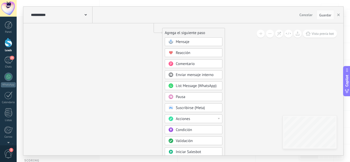
drag, startPoint x: 279, startPoint y: 127, endPoint x: 249, endPoint y: 77, distance: 58.8
click at [249, 77] on icon at bounding box center [146, 103] width 344 height 441
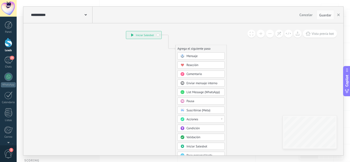
drag, startPoint x: 243, startPoint y: 104, endPoint x: 241, endPoint y: 112, distance: 8.3
click at [241, 112] on icon at bounding box center [162, 107] width 282 height 362
click at [208, 54] on div "Mensaje" at bounding box center [203, 56] width 35 height 4
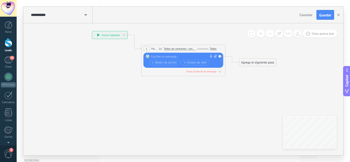
click at [49, 10] on div "**********" at bounding box center [61, 15] width 63 height 16
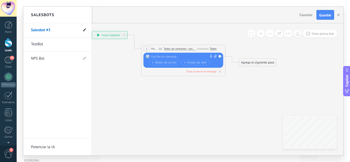
click at [84, 30] on icon at bounding box center [84, 29] width 3 height 3
drag, startPoint x: 57, startPoint y: 30, endPoint x: 15, endPoint y: 32, distance: 42.8
click at [15, 32] on body ".abecls-1,.abecls-2{fill-rule:evenodd}.abecls-2{fill:#fff} .abhcls-1{fill:none}…" at bounding box center [175, 20] width 350 height 162
type input "******"
click at [86, 30] on icon at bounding box center [84, 30] width 6 height 3
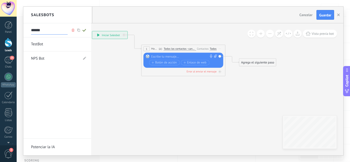
type input "******"
click at [167, 57] on div at bounding box center [183, 81] width 320 height 149
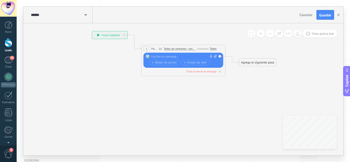
click at [168, 56] on div at bounding box center [182, 56] width 62 height 4
click at [174, 61] on span "Botón de acción" at bounding box center [163, 62] width 25 height 3
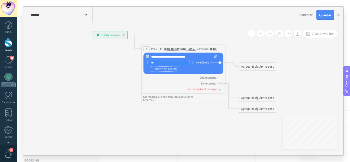
type input "*"
type input "**********"
click at [162, 70] on span "Botón de acción" at bounding box center [163, 68] width 25 height 3
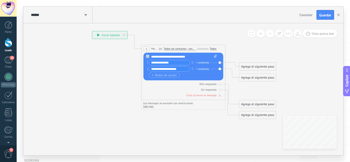
type input "**********"
click at [162, 75] on span "Botón de acción" at bounding box center [163, 74] width 25 height 3
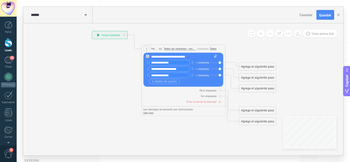
type input "**********"
click at [152, 79] on button "Botón de acción" at bounding box center [164, 81] width 30 height 5
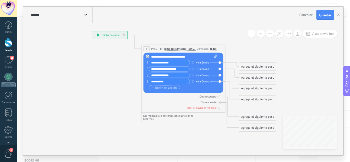
type input "**********"
click at [153, 87] on icon "button" at bounding box center [152, 88] width 2 height 2
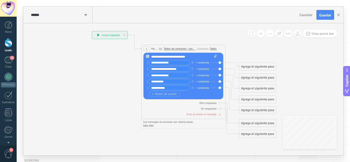
type input "**********"
click at [245, 87] on div "Agrega el siguiente paso" at bounding box center [257, 88] width 37 height 7
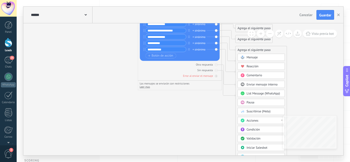
drag, startPoint x: 305, startPoint y: 82, endPoint x: 302, endPoint y: 43, distance: 38.5
click at [302, 43] on icon at bounding box center [172, 46] width 379 height 316
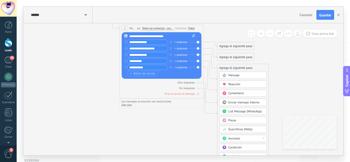
drag, startPoint x: 295, startPoint y: 95, endPoint x: 277, endPoint y: 114, distance: 25.7
click at [277, 114] on icon at bounding box center [154, 64] width 379 height 316
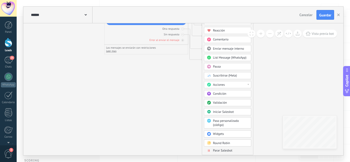
drag, startPoint x: 290, startPoint y: 94, endPoint x: 274, endPoint y: 40, distance: 56.1
click at [274, 40] on icon at bounding box center [139, 10] width 379 height 316
click at [248, 84] on div "Acciones" at bounding box center [227, 84] width 47 height 7
click at [249, 94] on div "Administrar etiquetas Agregar nota Agregar tarea Cambiar etapa del lead Cambiar…" at bounding box center [227, 103] width 47 height 45
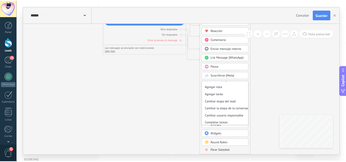
scroll to position [0, 0]
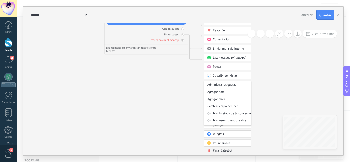
click at [250, 63] on div "Pausa" at bounding box center [227, 66] width 47 height 7
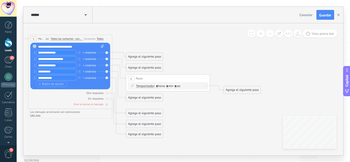
drag, startPoint x: 244, startPoint y: 91, endPoint x: 229, endPoint y: 155, distance: 66.0
click at [229, 155] on icon at bounding box center [112, 79] width 477 height 327
click at [107, 66] on div at bounding box center [106, 65] width 3 height 3
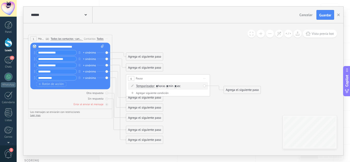
drag, startPoint x: 154, startPoint y: 74, endPoint x: 210, endPoint y: 90, distance: 58.3
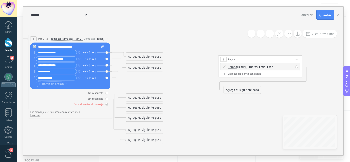
drag, startPoint x: 172, startPoint y: 80, endPoint x: 264, endPoint y: 62, distance: 94.0
click at [264, 62] on div "6 Pausa ***** Iniciar vista previa aquí Cambiar nombre Duplicar Borrar" at bounding box center [259, 60] width 83 height 8
click at [239, 92] on div "Agrega el siguiente paso" at bounding box center [242, 89] width 37 height 7
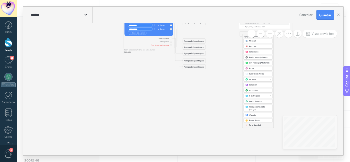
drag, startPoint x: 302, startPoint y: 94, endPoint x: 275, endPoint y: -4, distance: 101.5
click at [275, 0] on html ".abecls-1,.abecls-2{fill-rule:evenodd}.abecls-2{fill:#fff} .abhcls-1{fill:none}…" at bounding box center [175, 20] width 350 height 162
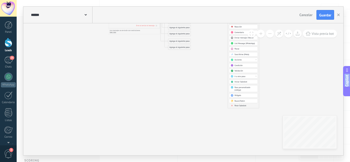
click at [232, 106] on span at bounding box center [231, 105] width 5 height 2
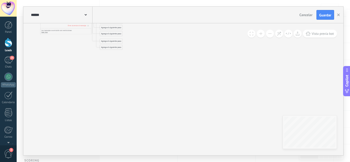
click at [181, 83] on icon at bounding box center [108, 12] width 325 height 203
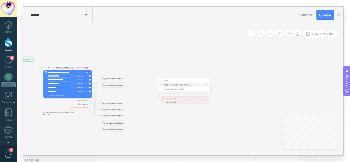
drag, startPoint x: 135, startPoint y: 45, endPoint x: 137, endPoint y: 126, distance: 81.9
click at [137, 126] on icon at bounding box center [110, 94] width 325 height 203
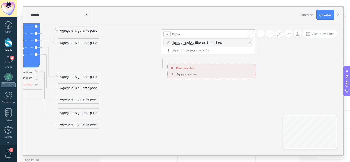
click at [249, 69] on span at bounding box center [249, 68] width 2 height 3
click at [253, 73] on div "Borrar" at bounding box center [257, 75] width 21 height 8
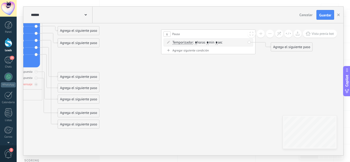
drag, startPoint x: 248, startPoint y: 42, endPoint x: 240, endPoint y: 62, distance: 22.2
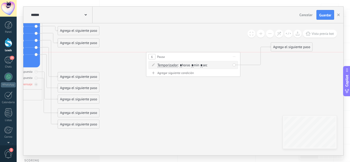
drag, startPoint x: 234, startPoint y: 33, endPoint x: 219, endPoint y: 57, distance: 27.8
click at [219, 57] on div "6 Pausa ***** Iniciar vista previa aquí Cambiar nombre Duplicar Borrar" at bounding box center [193, 56] width 94 height 9
click at [153, 57] on div "6" at bounding box center [151, 56] width 7 height 5
click at [152, 73] on icon at bounding box center [153, 72] width 3 height 3
click at [171, 57] on div "6 Pausa ***** Iniciar vista previa aquí Cambiar nombre Duplicar Borrar" at bounding box center [193, 56] width 94 height 9
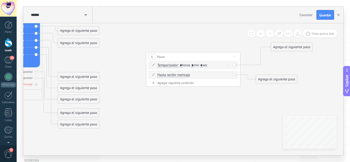
drag, startPoint x: 171, startPoint y: 57, endPoint x: 153, endPoint y: 66, distance: 20.1
click at [153, 66] on icon at bounding box center [153, 64] width 3 height 3
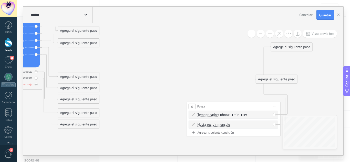
drag, startPoint x: 203, startPoint y: 56, endPoint x: 257, endPoint y: 106, distance: 73.1
click at [257, 106] on div "6 Pausa ***** Iniciar vista previa aquí Cambiar nombre Duplicar Borrar" at bounding box center [233, 106] width 94 height 9
click at [209, 125] on span at bounding box center [207, 125] width 8 height 4
click at [207, 125] on icon at bounding box center [206, 124] width 3 height 3
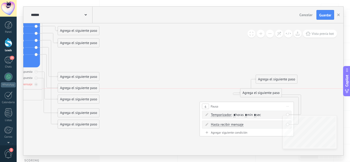
drag, startPoint x: 295, startPoint y: 47, endPoint x: 264, endPoint y: 92, distance: 54.4
click at [264, 92] on div "Agrega el siguiente paso" at bounding box center [260, 93] width 41 height 8
drag, startPoint x: 260, startPoint y: 130, endPoint x: 224, endPoint y: 80, distance: 60.9
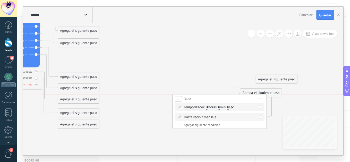
drag, startPoint x: 228, startPoint y: 105, endPoint x: 201, endPoint y: 96, distance: 28.5
click at [201, 96] on div "6 Pausa ***** Iniciar vista previa aquí Cambiar nombre Duplicar Borrar" at bounding box center [219, 98] width 94 height 9
drag, startPoint x: 201, startPoint y: 96, endPoint x: 182, endPoint y: 71, distance: 31.2
click at [182, 71] on icon at bounding box center [87, 59] width 624 height 373
drag, startPoint x: 260, startPoint y: 107, endPoint x: 255, endPoint y: 107, distance: 4.9
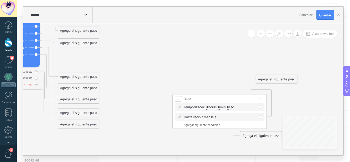
click at [255, 107] on div "Temporizador Temporizador Excepto horas laborales Temporizador Temporizador Exc…" at bounding box center [219, 107] width 90 height 8
click at [255, 107] on icon at bounding box center [255, 107] width 2 height 1
click at [257, 113] on icon at bounding box center [257, 113] width 2 height 3
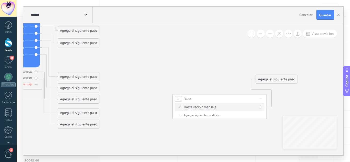
click at [261, 107] on div "Hasta recibir mensaje Hasta recibir mensaje Excepto horas laborales Hasta que s…" at bounding box center [219, 107] width 90 height 8
click at [231, 107] on div "Hasta recibir mensaje Hasta recibir mensaje Excepto horas laborales Hasta que s…" at bounding box center [219, 107] width 73 height 5
click at [260, 97] on span "Iniciar vista previa aquí Cambiar nombre Duplicar Borrar" at bounding box center [259, 98] width 7 height 7
click at [270, 126] on div "Borrar" at bounding box center [281, 130] width 47 height 8
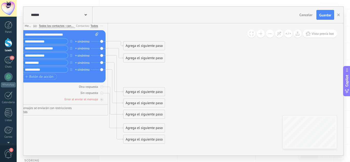
drag, startPoint x: 165, startPoint y: 97, endPoint x: 231, endPoint y: 112, distance: 67.2
click at [231, 112] on icon at bounding box center [153, 74] width 624 height 373
click at [144, 136] on div "Agrega el siguiente paso" at bounding box center [143, 139] width 41 height 8
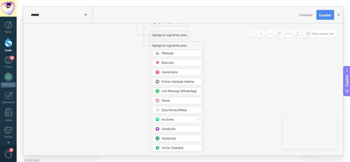
drag, startPoint x: 227, startPoint y: 141, endPoint x: 245, endPoint y: -2, distance: 144.2
click at [245, 0] on html ".abecls-1,.abecls-2{fill-rule:evenodd}.abecls-2{fill:#fff} .abhcls-1{fill:none}…" at bounding box center [175, 20] width 350 height 162
drag, startPoint x: 222, startPoint y: 126, endPoint x: 219, endPoint y: 92, distance: 33.6
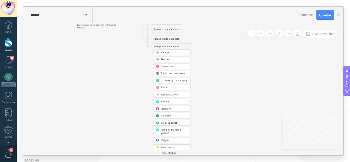
drag, startPoint x: 225, startPoint y: 122, endPoint x: 211, endPoint y: 79, distance: 44.6
click at [211, 79] on icon at bounding box center [172, 1] width 434 height 259
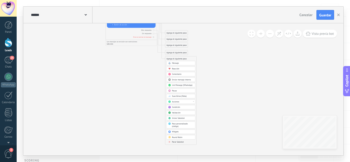
click at [182, 123] on span "Paso personalizado (código)" at bounding box center [180, 125] width 16 height 5
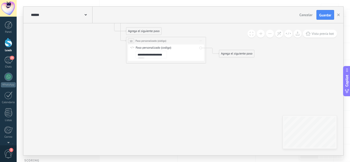
click at [201, 42] on span "Iniciar vista previa aquí Cambiar nombre Duplicar Borrar" at bounding box center [200, 41] width 6 height 6
click at [212, 66] on div "Borrar" at bounding box center [218, 66] width 39 height 7
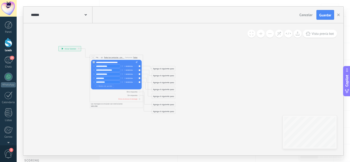
drag, startPoint x: 211, startPoint y: 50, endPoint x: 208, endPoint y: 124, distance: 73.5
click at [208, 124] on icon at bounding box center [112, 80] width 241 height 201
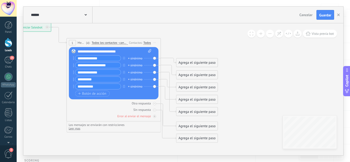
click at [193, 111] on div "Agrega el siguiente paso" at bounding box center [196, 112] width 41 height 8
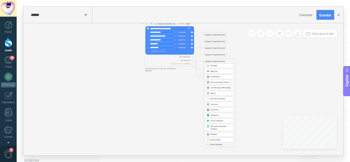
drag, startPoint x: 265, startPoint y: 124, endPoint x: 256, endPoint y: 88, distance: 37.5
click at [256, 88] on icon at bounding box center [166, 45] width 232 height 193
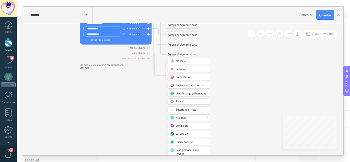
click at [200, 123] on div "Condición" at bounding box center [188, 126] width 42 height 6
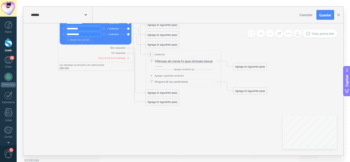
click at [216, 54] on icon at bounding box center [216, 54] width 2 height 0
click at [226, 81] on div "Borrar" at bounding box center [232, 79] width 37 height 6
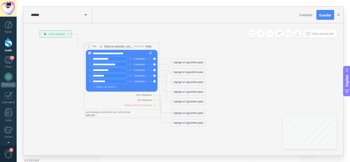
drag, startPoint x: 226, startPoint y: 68, endPoint x: 258, endPoint y: 115, distance: 56.9
click at [258, 115] on icon at bounding box center [115, 78] width 341 height 284
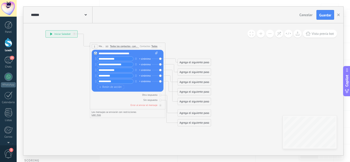
click at [307, 16] on span "Cancelar" at bounding box center [305, 15] width 13 height 5
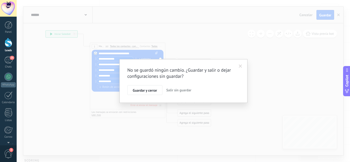
click at [180, 93] on button "Salir sin guardar" at bounding box center [178, 90] width 29 height 10
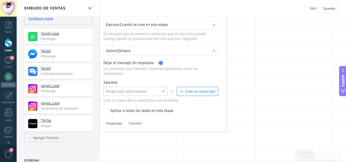
click at [163, 90] on button "Ningún bot seleccionado" at bounding box center [135, 91] width 64 height 9
click at [140, 100] on span "TestBot" at bounding box center [132, 100] width 65 height 5
drag, startPoint x: 152, startPoint y: 110, endPoint x: 202, endPoint y: 101, distance: 50.2
click at [202, 101] on div "Para todos los leads con: Agregar una condición Ejecutar: Cuando se crea en est…" at bounding box center [163, 62] width 128 height 138
click at [118, 122] on span "Finalizado" at bounding box center [114, 124] width 16 height 4
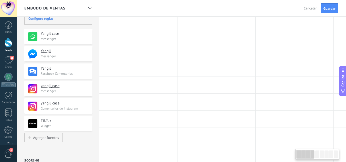
scroll to position [0, 2]
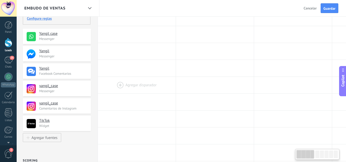
drag, startPoint x: 93, startPoint y: 76, endPoint x: 102, endPoint y: 91, distance: 17.2
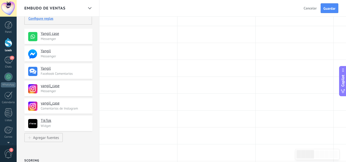
click at [38, 19] on div "Configure reglas" at bounding box center [57, 18] width 59 height 5
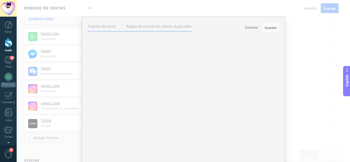
click at [0, 0] on label at bounding box center [0, 0] width 0 height 0
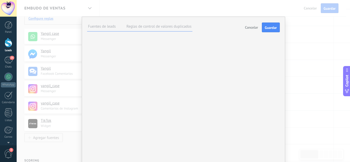
click at [0, 0] on label at bounding box center [0, 0] width 0 height 0
drag, startPoint x: 309, startPoint y: 124, endPoint x: 306, endPoint y: 85, distance: 39.1
click at [306, 85] on div "**********" at bounding box center [183, 81] width 333 height 162
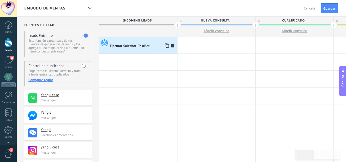
click at [139, 46] on div "Ejecutar Salesbot: TestBot" at bounding box center [130, 46] width 40 height 5
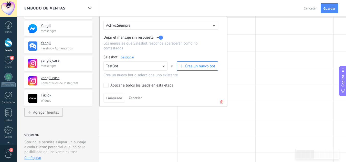
scroll to position [81, 0]
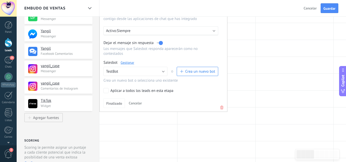
click at [134, 102] on span "Cancelar" at bounding box center [135, 103] width 13 height 5
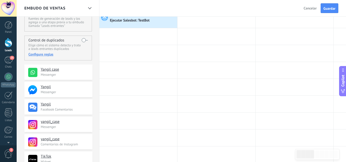
scroll to position [0, 0]
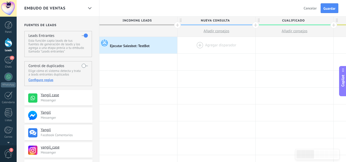
drag, startPoint x: 172, startPoint y: 47, endPoint x: 178, endPoint y: 47, distance: 6.1
click at [137, 47] on div "Ejecutar Salesbot: TestBot" at bounding box center [130, 46] width 40 height 5
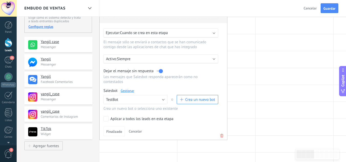
scroll to position [56, 0]
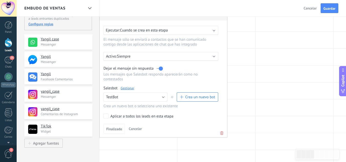
click at [221, 133] on use at bounding box center [221, 133] width 3 height 4
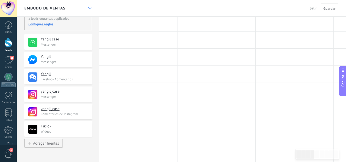
click at [87, 4] on div at bounding box center [89, 8] width 9 height 10
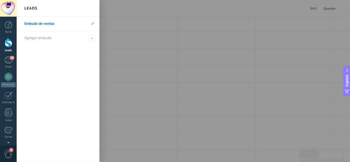
click at [87, 4] on div "Leads" at bounding box center [58, 8] width 83 height 17
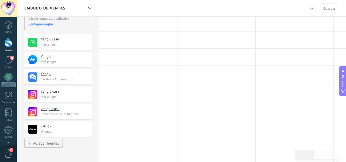
scroll to position [0, 0]
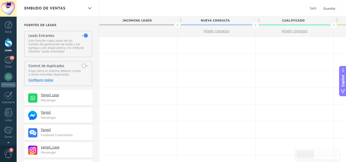
click at [313, 8] on span "Salir" at bounding box center [313, 8] width 7 height 5
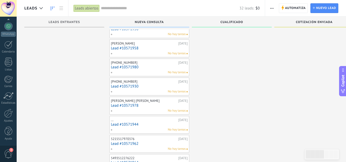
scroll to position [51, 0]
click at [10, 117] on link "Ajustes" at bounding box center [8, 115] width 17 height 14
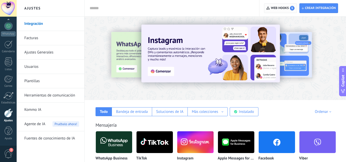
click at [272, 11] on span "Web hooks 1" at bounding box center [280, 8] width 28 height 9
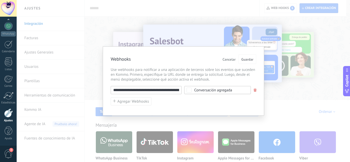
click at [220, 61] on button "Cancelar" at bounding box center [228, 59] width 17 height 10
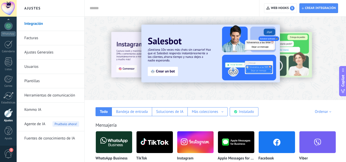
click at [43, 124] on span "Agente de IA" at bounding box center [34, 124] width 21 height 14
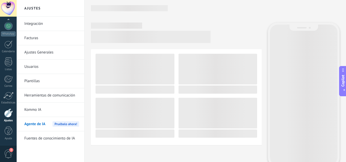
click at [43, 124] on span "Agente de IA" at bounding box center [34, 124] width 21 height 14
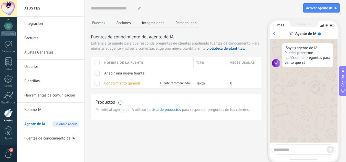
click at [117, 20] on button "Acciones" at bounding box center [123, 23] width 17 height 8
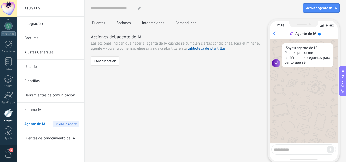
click at [154, 25] on button "Integraciones" at bounding box center [153, 23] width 25 height 8
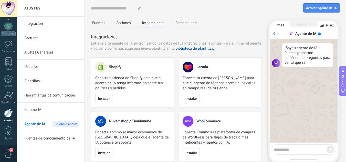
click at [262, 66] on div "Fuentes Acciones Integraciones Personalidad Integraciones Entrena a tu agente d…" at bounding box center [215, 98] width 248 height 158
click at [9, 151] on span "3" at bounding box center [8, 153] width 9 height 9
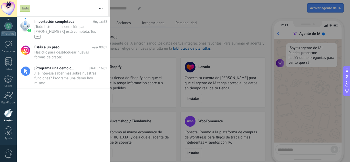
click at [9, 151] on span "0" at bounding box center [8, 153] width 9 height 9
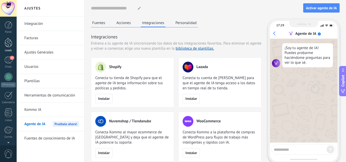
click at [10, 43] on div at bounding box center [9, 42] width 8 height 9
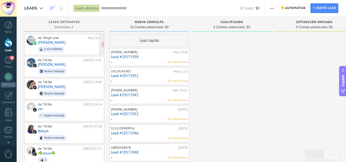
click at [75, 45] on div "de: Yangil case Hoy 16:48 Lozano Izazaga a sus ordenes" at bounding box center [70, 44] width 64 height 17
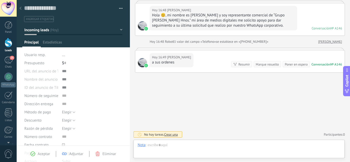
scroll to position [8, 0]
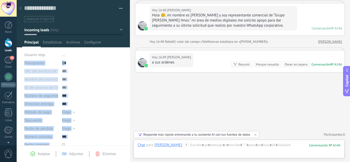
drag, startPoint x: 127, startPoint y: 52, endPoint x: 129, endPoint y: 72, distance: 20.0
click at [129, 72] on div "Guardar y crear Imprimir Administrar etiquetas" at bounding box center [183, 81] width 333 height 162
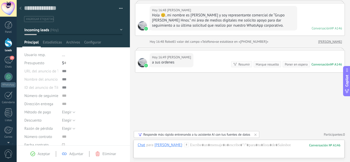
click at [154, 111] on div "Buscar Carga más Hoy Hoy Creación: 2 eventos Expandir Hoy 16:48 Lozano Izazaga …" at bounding box center [240, 63] width 220 height 198
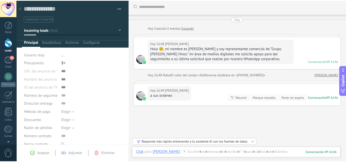
scroll to position [0, 0]
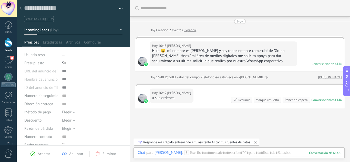
click at [21, 7] on use at bounding box center [20, 8] width 2 height 3
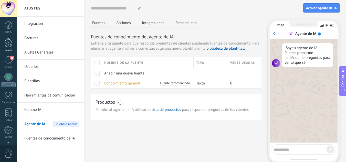
click at [9, 42] on div at bounding box center [9, 42] width 8 height 9
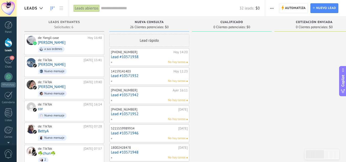
click at [270, 6] on span "button" at bounding box center [271, 8] width 3 height 10
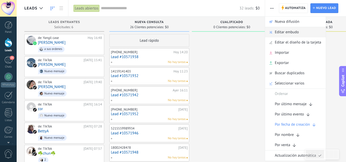
click at [281, 32] on span "Editar embudo" at bounding box center [287, 32] width 24 height 10
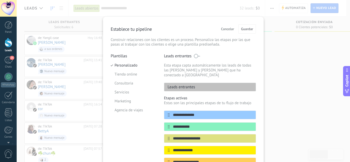
click at [227, 28] on span "Cancelar" at bounding box center [227, 29] width 13 height 4
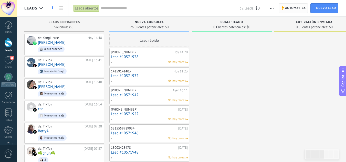
click at [300, 7] on span "Automatiza" at bounding box center [295, 8] width 21 height 9
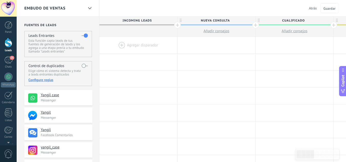
click at [125, 37] on div at bounding box center [138, 45] width 78 height 17
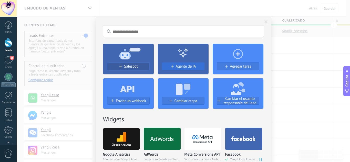
click at [182, 65] on span "Agente de IA" at bounding box center [186, 66] width 20 height 4
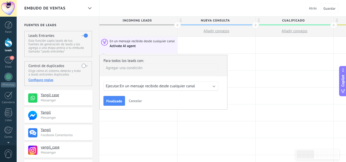
click at [181, 86] on span "En un mensaje recibido desde cualquier canal" at bounding box center [157, 86] width 75 height 5
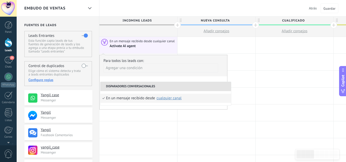
click at [158, 69] on div "Agregar una condición" at bounding box center [160, 67] width 115 height 9
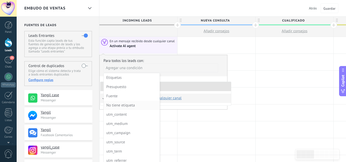
click at [129, 103] on div "No tiene etiqueta" at bounding box center [131, 105] width 50 height 7
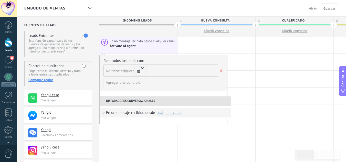
click at [221, 71] on icon at bounding box center [222, 70] width 6 height 6
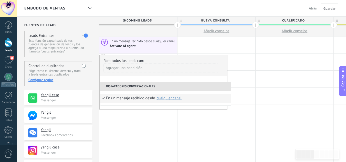
click at [124, 43] on span "En un mensaje recibido desde cualquier canal" at bounding box center [143, 41] width 66 height 5
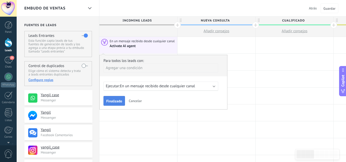
click at [111, 96] on div "Finalizado Cancelar" at bounding box center [163, 100] width 120 height 9
click at [107, 104] on button "Finalizado" at bounding box center [113, 101] width 21 height 10
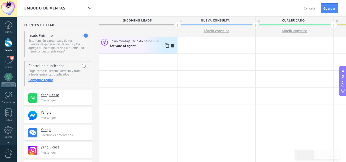
click at [165, 46] on use at bounding box center [167, 45] width 4 height 4
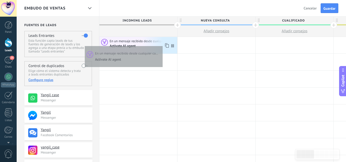
click at [161, 45] on div "Activate AI agent" at bounding box center [143, 45] width 66 height 5
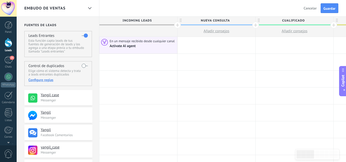
click at [145, 40] on span "En un mensaje recibido desde cualquier canal" at bounding box center [143, 41] width 66 height 5
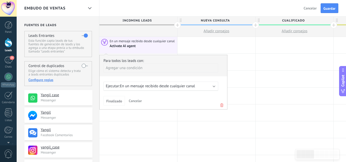
click at [156, 85] on span "En un mensaje recibido desde cualquier canal" at bounding box center [157, 86] width 75 height 5
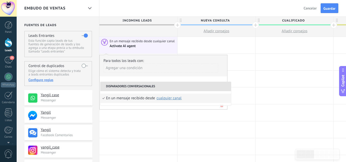
click at [172, 8] on div "Embudo de ventas Atrás Cancelar Guardar" at bounding box center [181, 8] width 329 height 17
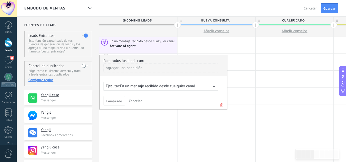
click at [143, 10] on div "Embudo de ventas Atrás Cancelar Guardar" at bounding box center [181, 8] width 329 height 17
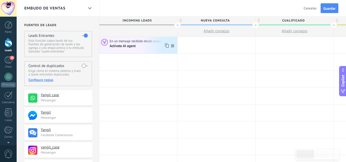
click at [172, 46] on icon at bounding box center [172, 45] width 3 height 3
drag, startPoint x: 172, startPoint y: 46, endPoint x: 166, endPoint y: 51, distance: 8.2
click at [166, 51] on div "En un mensaje recibido desde cualquier canal Activate AI agent" at bounding box center [138, 45] width 78 height 17
click at [104, 43] on icon at bounding box center [104, 42] width 7 height 7
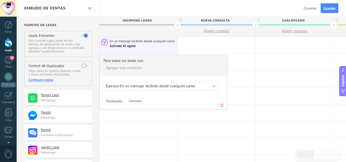
click at [220, 105] on icon at bounding box center [222, 105] width 6 height 6
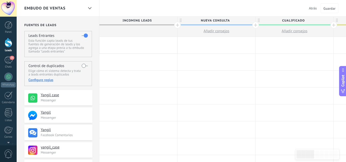
click at [147, 50] on div at bounding box center [138, 45] width 78 height 17
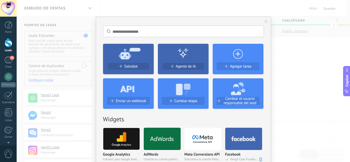
drag, startPoint x: 270, startPoint y: 39, endPoint x: 265, endPoint y: 48, distance: 10.5
click at [265, 48] on div "No hay resultados Salesbot Agente de IA Agregar tarea Enviar un webhook Cambiar…" at bounding box center [183, 81] width 333 height 162
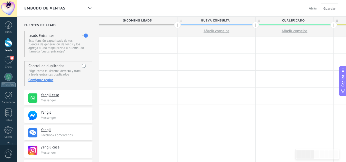
click at [128, 45] on div at bounding box center [138, 45] width 78 height 17
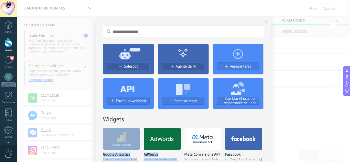
drag, startPoint x: 212, startPoint y: 129, endPoint x: 264, endPoint y: 119, distance: 53.5
click at [230, 63] on button "Agregar tarea" at bounding box center [237, 66] width 42 height 8
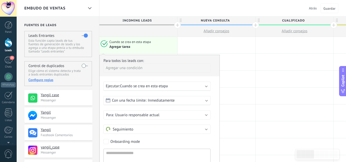
click at [167, 8] on div "Embudo de ventas Atrás Cancelar Guardar" at bounding box center [181, 8] width 329 height 17
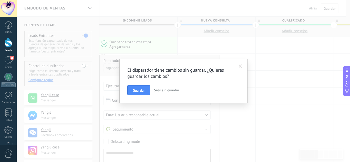
click at [166, 90] on span "Salir sin guardar" at bounding box center [166, 90] width 25 height 5
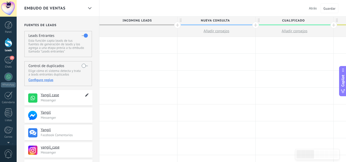
click at [85, 97] on icon at bounding box center [87, 95] width 6 height 6
click at [77, 102] on p "Messenger" at bounding box center [65, 100] width 49 height 4
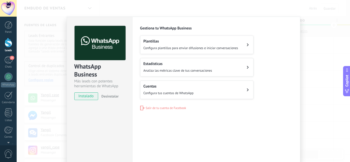
click at [151, 108] on span "Salir de tu cuenta de Facebook" at bounding box center [166, 108] width 40 height 4
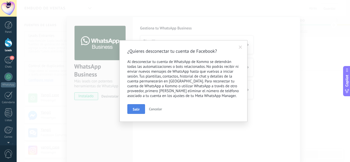
click at [137, 112] on button "Salir" at bounding box center [136, 109] width 18 height 10
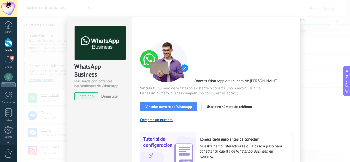
click at [112, 98] on span "Desinstalar" at bounding box center [109, 96] width 17 height 5
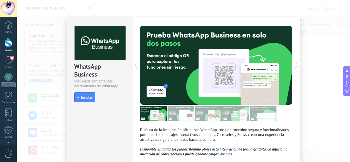
click at [346, 112] on div "WhatsApp Business Más leads con potentes herramientas de WhatsApp install Insta…" at bounding box center [183, 81] width 333 height 162
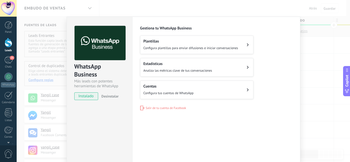
click at [46, 113] on div "WhatsApp Business Más leads con potentes herramientas de WhatsApp instalado Des…" at bounding box center [183, 81] width 333 height 162
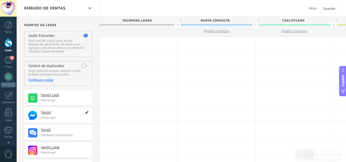
click at [87, 112] on use at bounding box center [86, 112] width 3 height 3
type textarea "******"
click at [34, 115] on use at bounding box center [32, 115] width 9 height 9
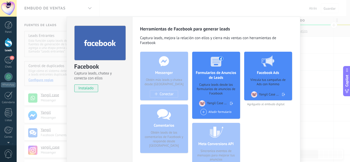
click at [283, 95] on use at bounding box center [283, 94] width 3 height 3
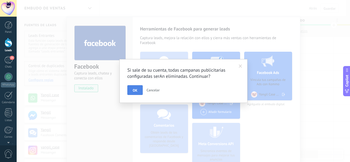
click at [138, 91] on button "OK" at bounding box center [134, 90] width 15 height 10
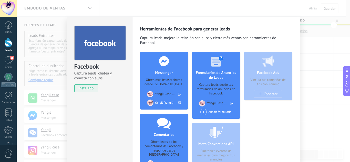
click at [230, 102] on icon at bounding box center [231, 104] width 3 height 8
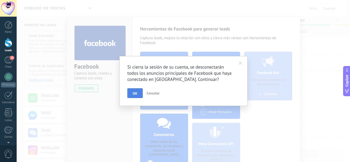
click at [139, 92] on button "OK" at bounding box center [134, 93] width 15 height 10
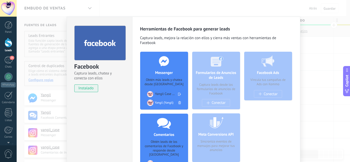
click at [179, 103] on icon at bounding box center [179, 102] width 3 height 3
click at [178, 94] on use at bounding box center [179, 94] width 3 height 3
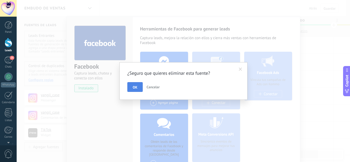
click at [140, 90] on button "OK" at bounding box center [134, 87] width 15 height 10
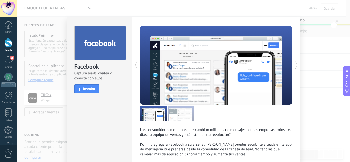
click at [328, 100] on div "Facebook Captura leads, chatea y conecta con ellos install Instalar Los consumi…" at bounding box center [183, 81] width 333 height 162
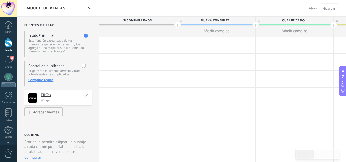
click at [35, 95] on img at bounding box center [32, 97] width 9 height 9
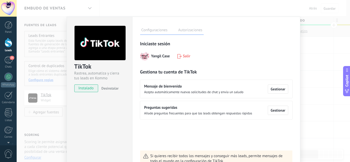
click at [183, 57] on span "Salir" at bounding box center [186, 56] width 7 height 5
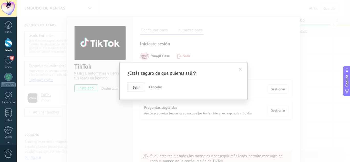
click at [136, 90] on button "Salir" at bounding box center [136, 87] width 18 height 10
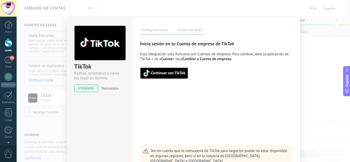
click at [330, 86] on div "TikTok Rastrea, automatiza y cierra tus leads en Kommo instalado Desinstalar Co…" at bounding box center [183, 81] width 333 height 162
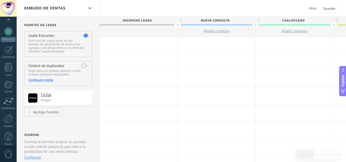
scroll to position [51, 0]
click at [8, 116] on div at bounding box center [8, 112] width 9 height 9
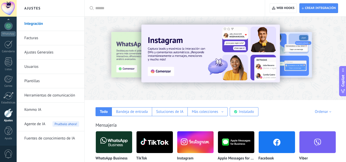
click at [41, 49] on link "Ajustes Generales" at bounding box center [51, 52] width 55 height 14
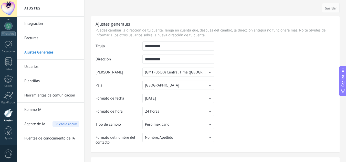
click at [253, 89] on td at bounding box center [274, 67] width 121 height 52
click at [60, 40] on link "Facturas" at bounding box center [51, 38] width 55 height 14
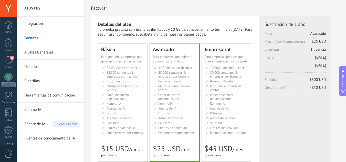
click at [345, 53] on html ".abecls-1,.abecls-2{fill-rule:evenodd}.abecls-2{fill:#fff} .abhcls-1{fill:none}…" at bounding box center [173, 81] width 346 height 162
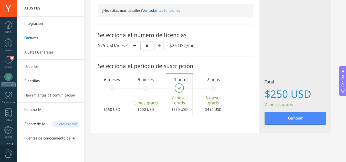
scroll to position [166, 0]
click at [136, 46] on button "button" at bounding box center [134, 45] width 9 height 9
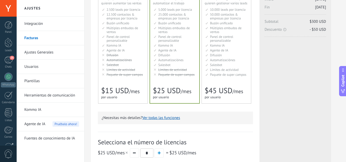
scroll to position [0, 0]
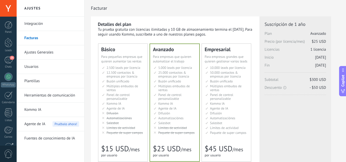
click at [34, 19] on link "Integración" at bounding box center [51, 24] width 55 height 14
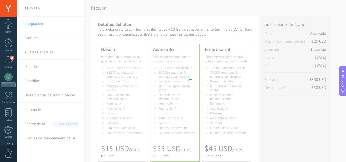
scroll to position [51, 0]
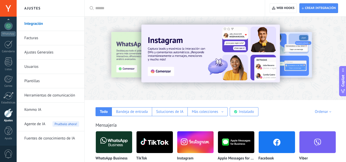
click at [4, 6] on div at bounding box center [8, 8] width 17 height 17
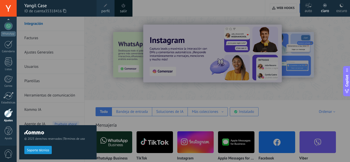
click at [340, 9] on div "oscuro" at bounding box center [341, 9] width 11 height 13
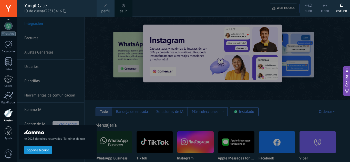
click at [62, 13] on span "35318416" at bounding box center [55, 11] width 21 height 6
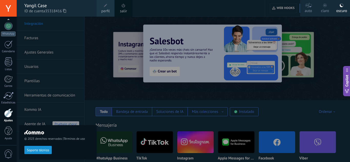
click at [105, 6] on span at bounding box center [106, 6] width 4 height 4
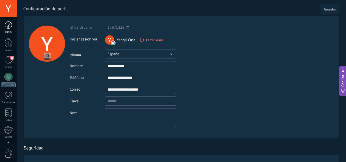
click at [9, 25] on div at bounding box center [9, 25] width 8 height 8
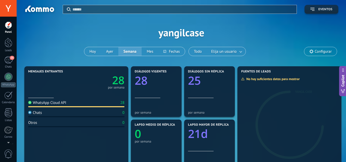
click at [327, 8] on span "Eventos" at bounding box center [325, 10] width 14 height 4
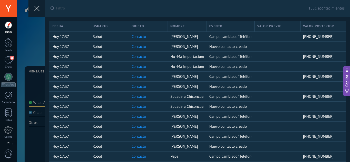
click at [38, 8] on icon at bounding box center [36, 8] width 5 height 5
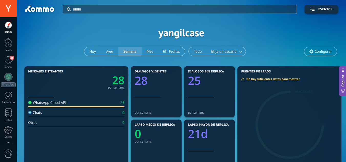
click at [320, 51] on span "Configurar" at bounding box center [322, 51] width 17 height 4
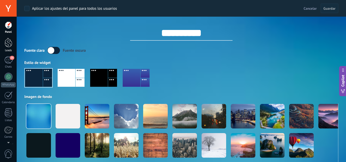
click at [8, 46] on div at bounding box center [9, 42] width 8 height 9
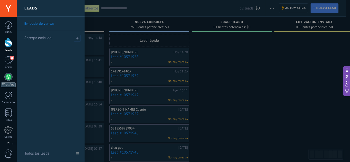
click at [8, 81] on link "WhatsApp" at bounding box center [8, 80] width 17 height 15
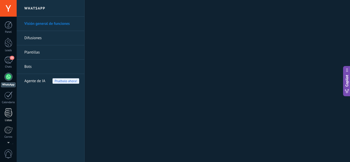
click at [6, 117] on div at bounding box center [9, 112] width 8 height 9
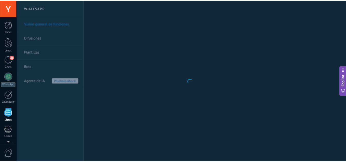
scroll to position [32, 0]
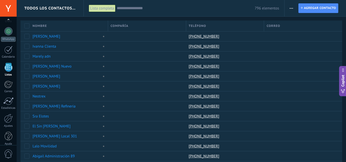
scroll to position [51, 0]
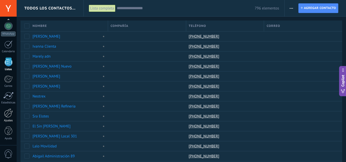
click at [9, 114] on div at bounding box center [8, 112] width 9 height 9
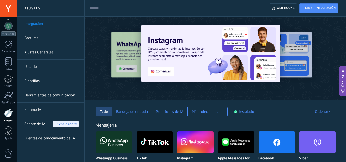
click at [35, 39] on link "Facturas" at bounding box center [51, 38] width 55 height 14
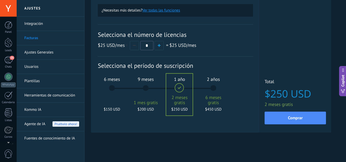
scroll to position [51, 0]
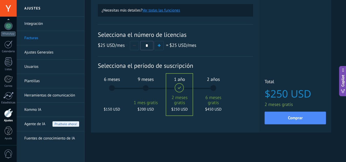
click at [43, 64] on link "Usuarios" at bounding box center [51, 67] width 55 height 14
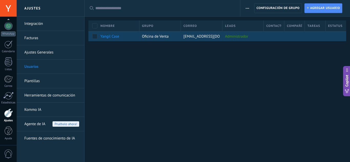
click at [221, 36] on div "yangilcase@gmail.com" at bounding box center [201, 36] width 41 height 10
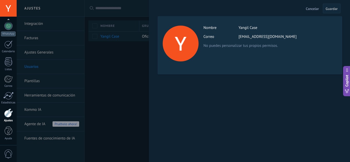
click at [154, 80] on div "Cancelar Guardar Actividad Nombre Yangil Case Correo yangilcase@gmail.com No pu…" at bounding box center [249, 81] width 201 height 162
click at [135, 78] on div at bounding box center [175, 81] width 350 height 162
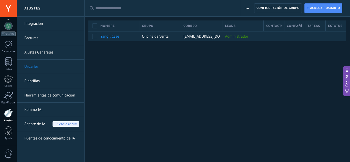
click at [246, 9] on span "button" at bounding box center [246, 8] width 3 height 10
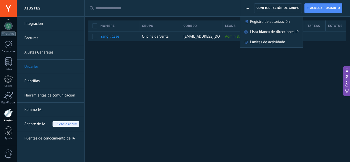
click at [233, 73] on div "Ajustes Integración Facturas Ajustes Generales Usuarios Plantillas Herramientas…" at bounding box center [183, 81] width 333 height 162
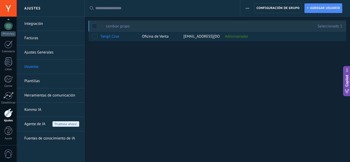
click at [167, 55] on div at bounding box center [216, 49] width 265 height 17
click at [44, 81] on link "Plantillas" at bounding box center [51, 81] width 55 height 14
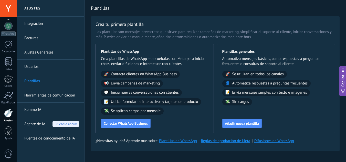
scroll to position [11, 0]
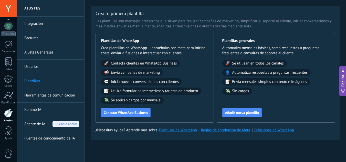
click at [45, 111] on link "Kommo IA" at bounding box center [51, 110] width 55 height 14
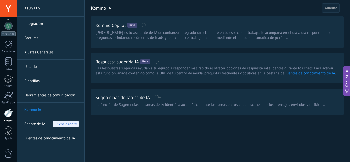
click at [61, 92] on link "Herramientas de comunicación" at bounding box center [51, 95] width 55 height 14
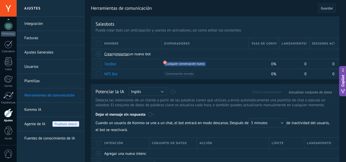
click at [37, 18] on link "Integración" at bounding box center [51, 24] width 55 height 14
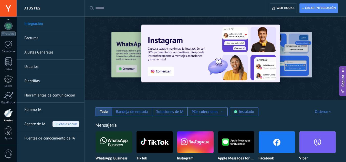
click at [32, 36] on link "Facturas" at bounding box center [51, 38] width 55 height 14
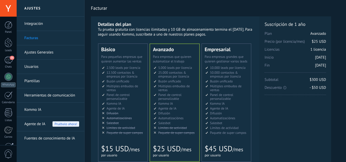
click at [36, 49] on link "Ajustes Generales" at bounding box center [51, 52] width 55 height 14
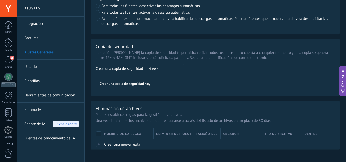
scroll to position [411, 0]
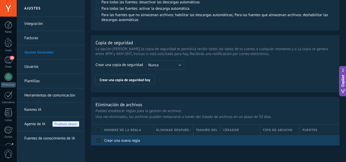
click at [108, 140] on span "Crear una nueva regla" at bounding box center [122, 140] width 36 height 5
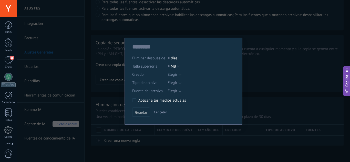
click at [159, 111] on span "Cancelar" at bounding box center [160, 112] width 13 height 5
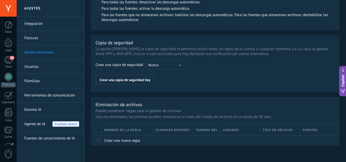
click at [40, 135] on link "Fuentes de conocimiento de IA" at bounding box center [51, 138] width 55 height 14
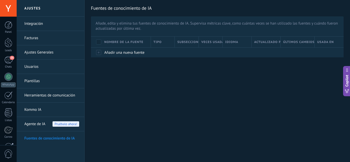
click at [33, 67] on link "Usuarios" at bounding box center [51, 67] width 55 height 14
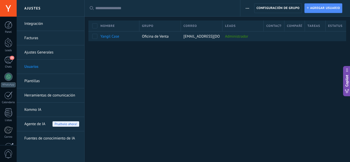
click at [35, 83] on link "Plantillas" at bounding box center [51, 81] width 55 height 14
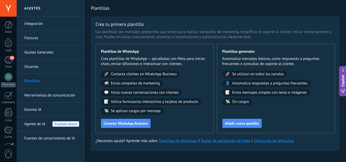
click at [40, 69] on link "Usuarios" at bounding box center [51, 67] width 55 height 14
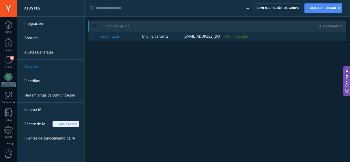
click at [248, 8] on use "button" at bounding box center [246, 8] width 3 height 1
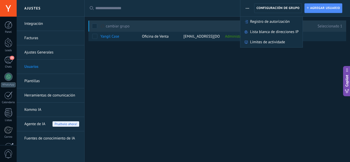
click at [261, 88] on div "Ajustes Integración Facturas Ajustes Generales Usuarios Plantillas Herramientas…" at bounding box center [183, 81] width 333 height 162
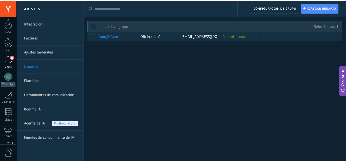
scroll to position [51, 0]
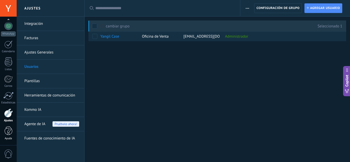
click at [8, 136] on link "Ayuda" at bounding box center [8, 133] width 17 height 14
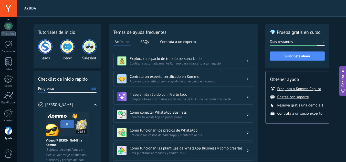
click at [8, 136] on link "Ayuda" at bounding box center [8, 133] width 17 height 14
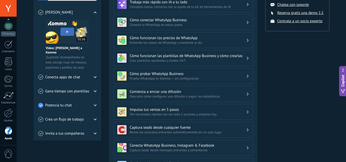
scroll to position [113, 0]
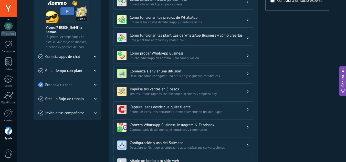
click at [279, 103] on div "💎 Prueba gratis en curso [PERSON_NAME] restantes 12 Suscríbete ahora Obtener ay…" at bounding box center [297, 63] width 64 height 304
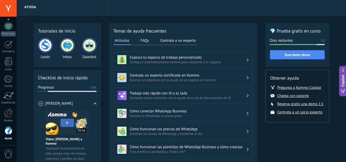
scroll to position [0, 0]
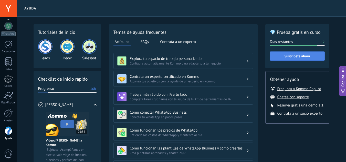
click at [278, 60] on button "Suscríbete ahora" at bounding box center [297, 55] width 55 height 9
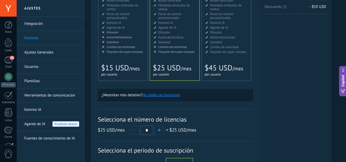
scroll to position [82, 0]
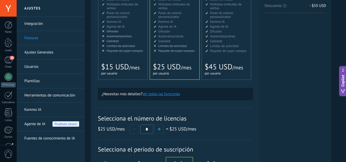
drag, startPoint x: 0, startPoint y: 0, endPoint x: 278, endPoint y: 60, distance: 284.5
click at [278, 60] on div "Licencias adicionales Plan Avanzado Precio (por licencia/mes) $25 USD Nuevas li…" at bounding box center [295, 75] width 72 height 282
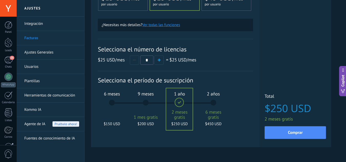
scroll to position [164, 0]
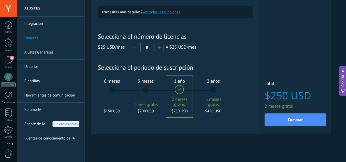
click at [112, 88] on div "6 meses $150 USD" at bounding box center [112, 92] width 28 height 36
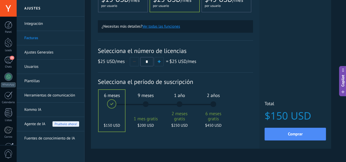
scroll to position [166, 0]
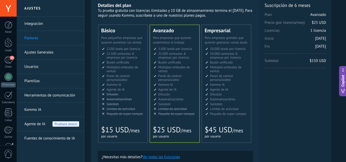
scroll to position [0, 0]
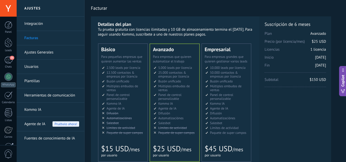
click at [343, 90] on icon at bounding box center [342, 91] width 5 height 5
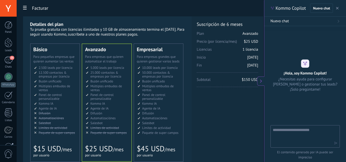
click at [287, 135] on textarea at bounding box center [301, 136] width 58 height 18
type textarea "**********"
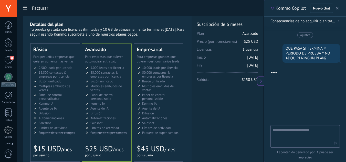
scroll to position [47, 0]
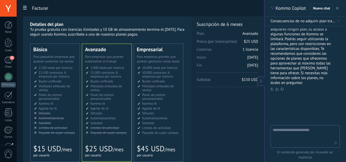
click at [318, 100] on div at bounding box center [304, 111] width 69 height 28
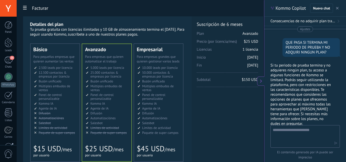
scroll to position [0, 0]
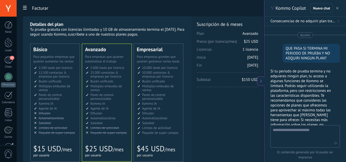
click at [335, 21] on span "Consecuencias de no adquirir plan tras periodo de prueba" at bounding box center [302, 21] width 65 height 5
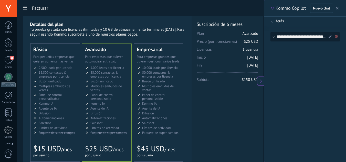
click at [318, 37] on div "**********" at bounding box center [301, 36] width 50 height 9
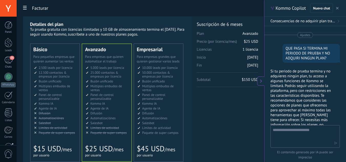
click at [341, 72] on div "Ajustes QUE PASA SI TERMINA MI PERIODO DE PRUEBA Y NO ADQUIRI NINGUN PLAN? Si t…" at bounding box center [305, 75] width 82 height 99
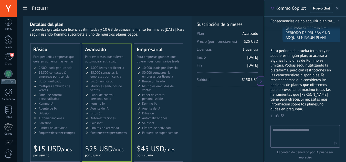
scroll to position [51, 0]
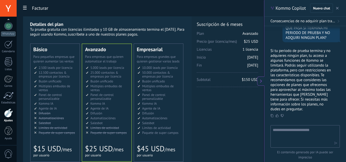
click at [194, 10] on div "Facturar" at bounding box center [140, 8] width 234 height 16
click at [227, 102] on div "Licencias adicionales Plan Avanzado Precio (por licencia/mes) $25 USD Nuevas li…" at bounding box center [227, 80] width 61 height 118
